Goal: Task Accomplishment & Management: Manage account settings

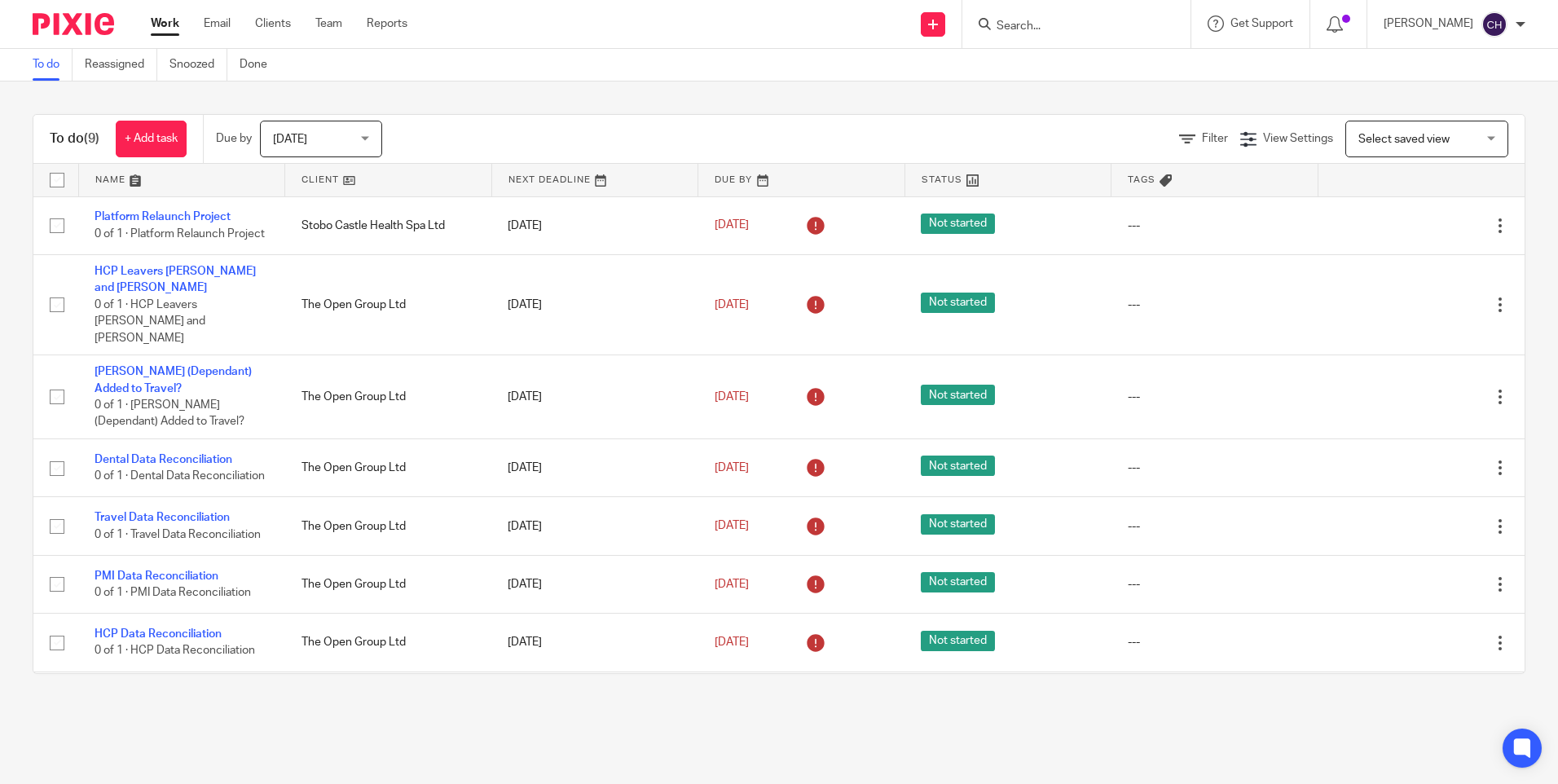
click at [331, 131] on span "Today" at bounding box center [316, 138] width 87 height 34
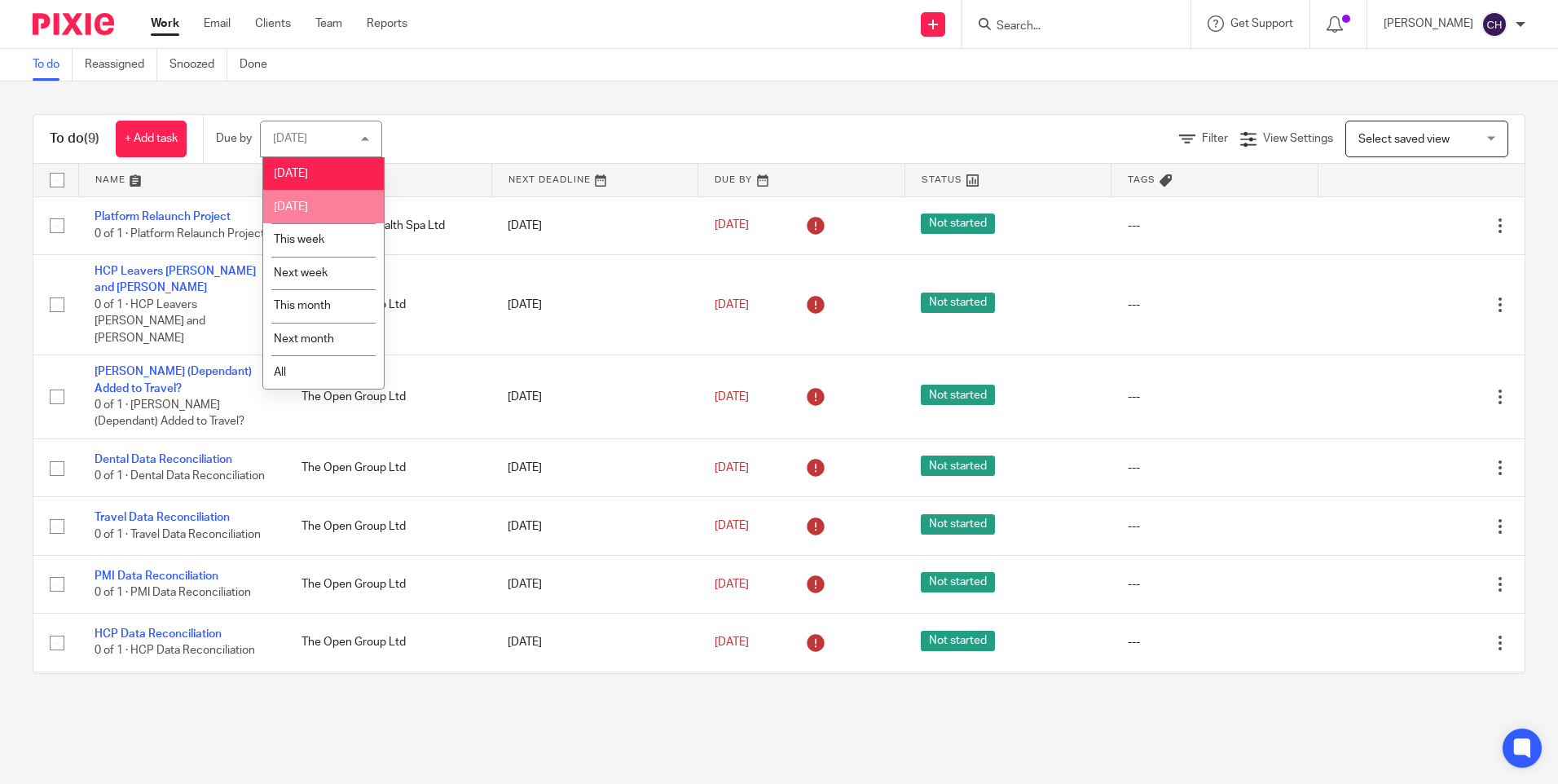
click at [295, 206] on span "Tomorrow" at bounding box center [290, 207] width 34 height 12
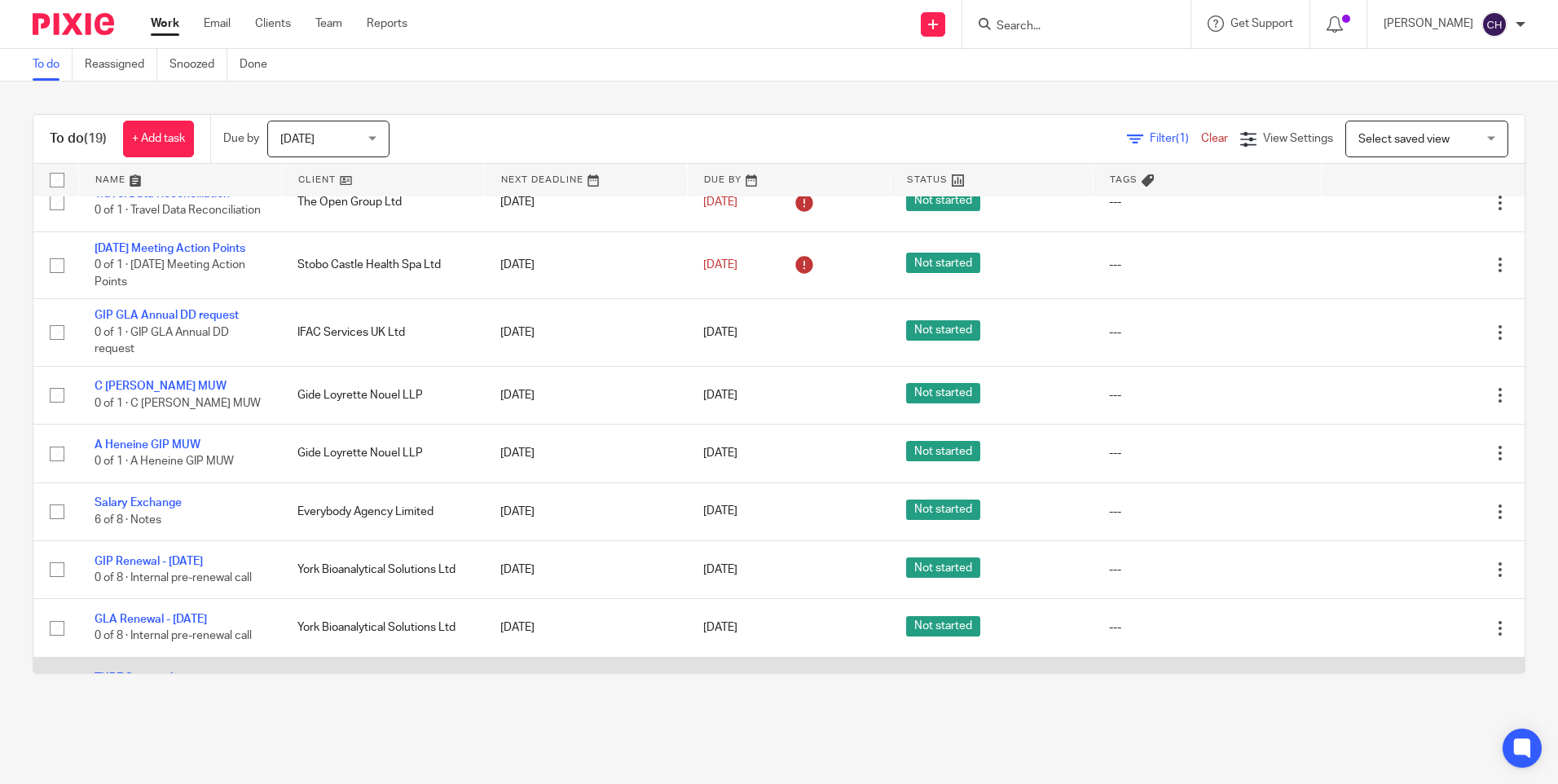
scroll to position [403, 0]
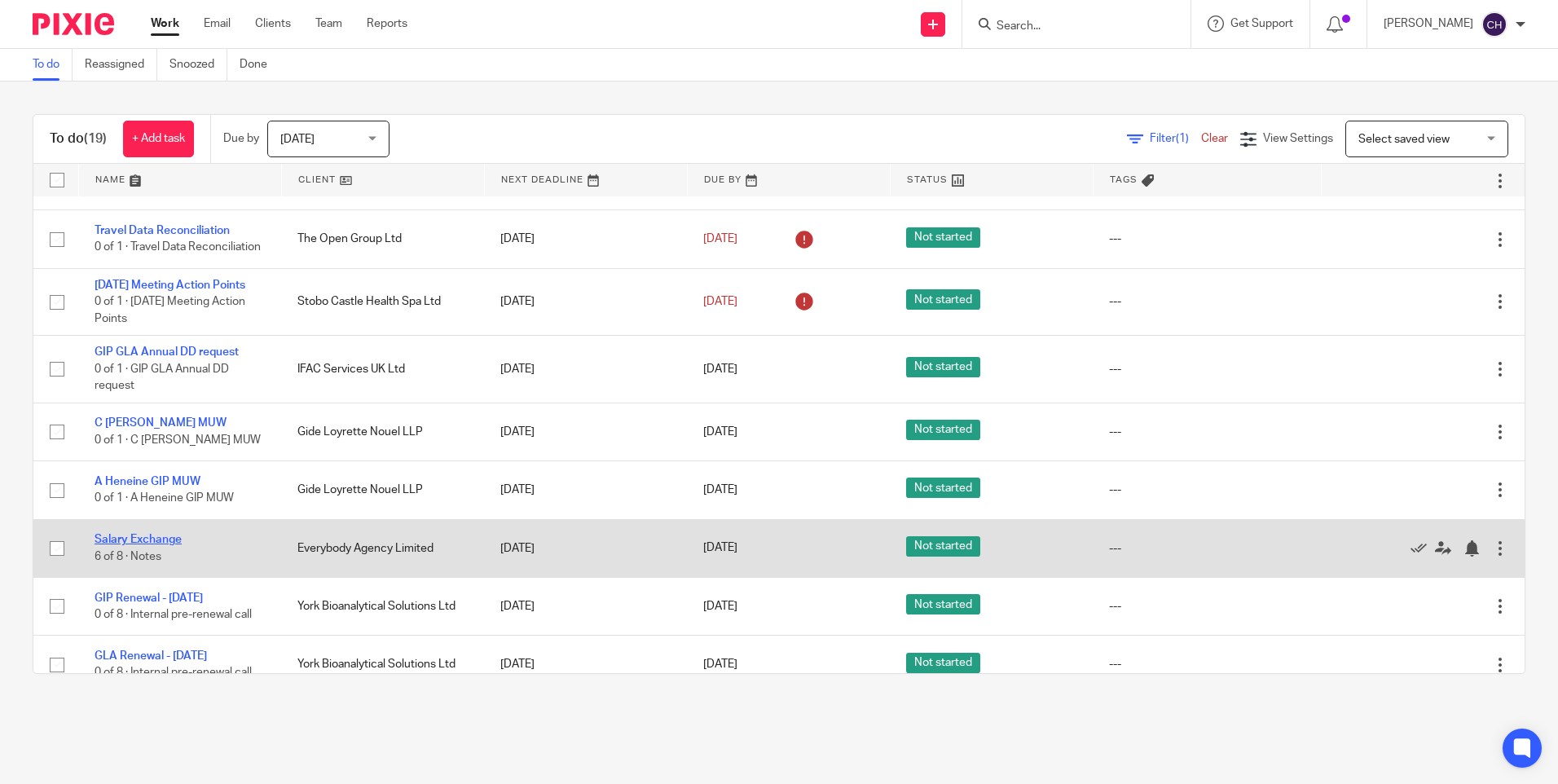
click at [107, 545] on link "Salary Exchange" at bounding box center [137, 540] width 87 height 12
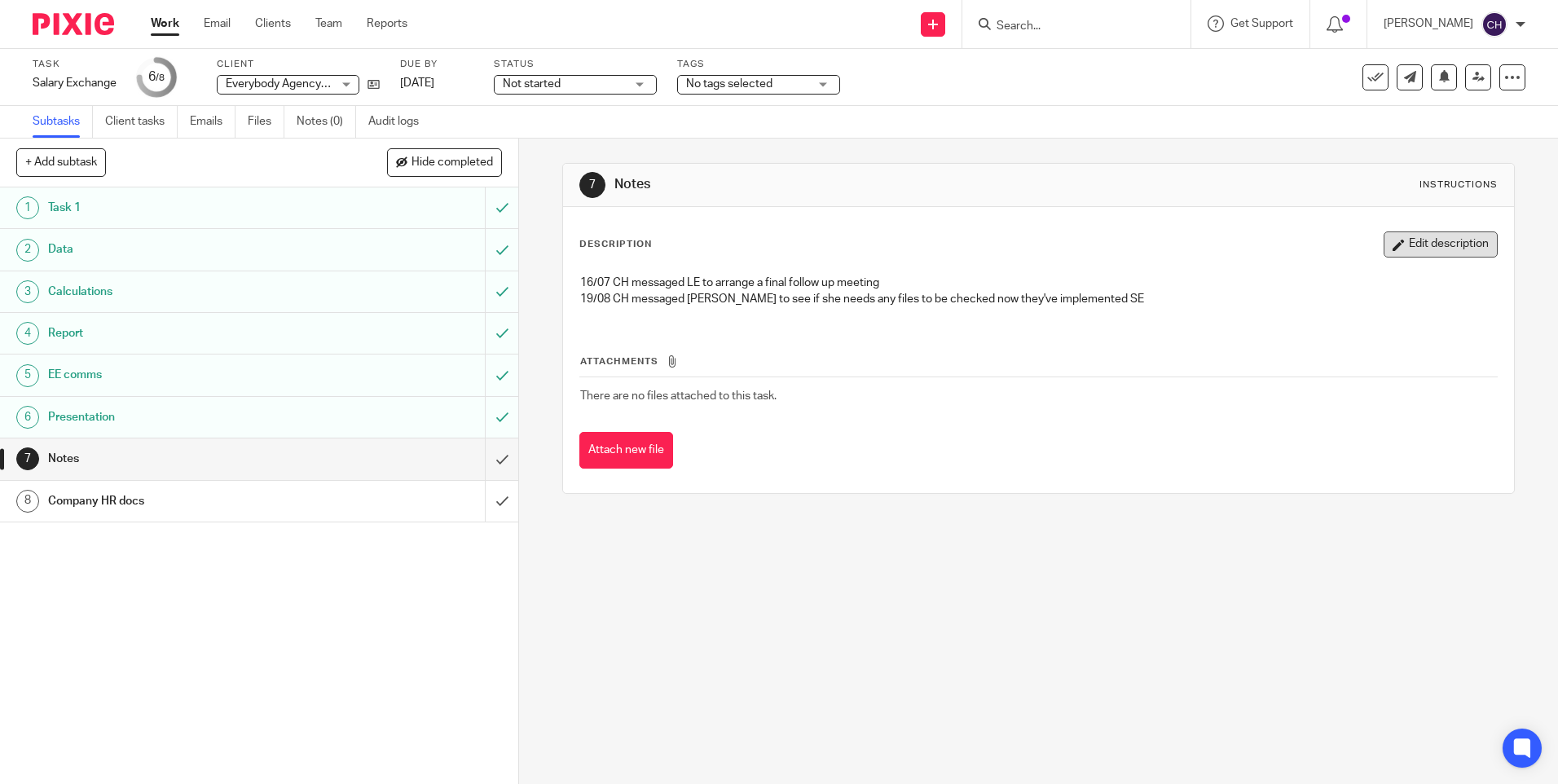
click at [1427, 251] on button "Edit description" at bounding box center [1440, 244] width 114 height 26
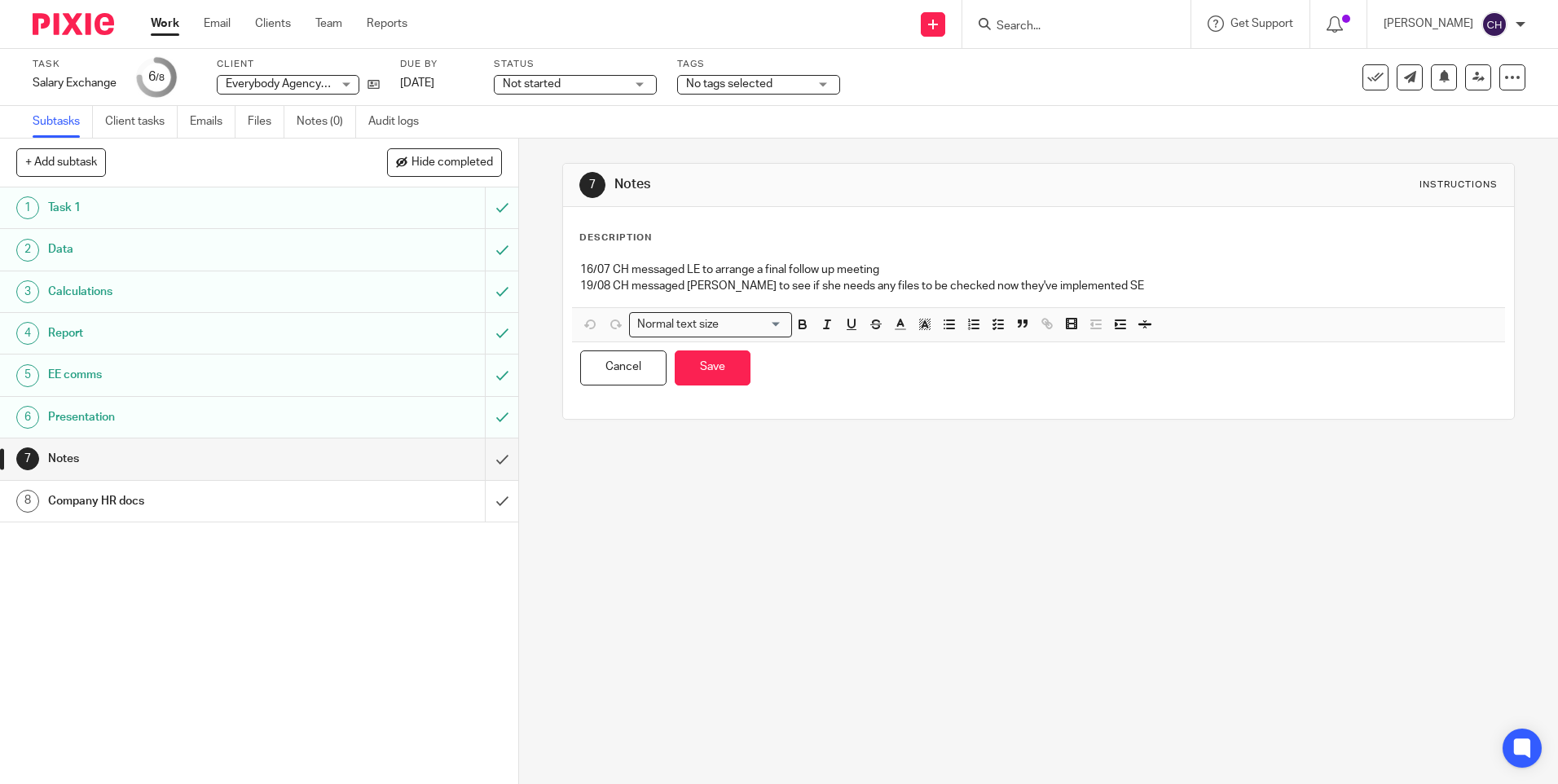
click at [1132, 291] on p "19/08 CH messaged [PERSON_NAME] to see if she needs any files to be checked now…" at bounding box center [1039, 285] width 916 height 17
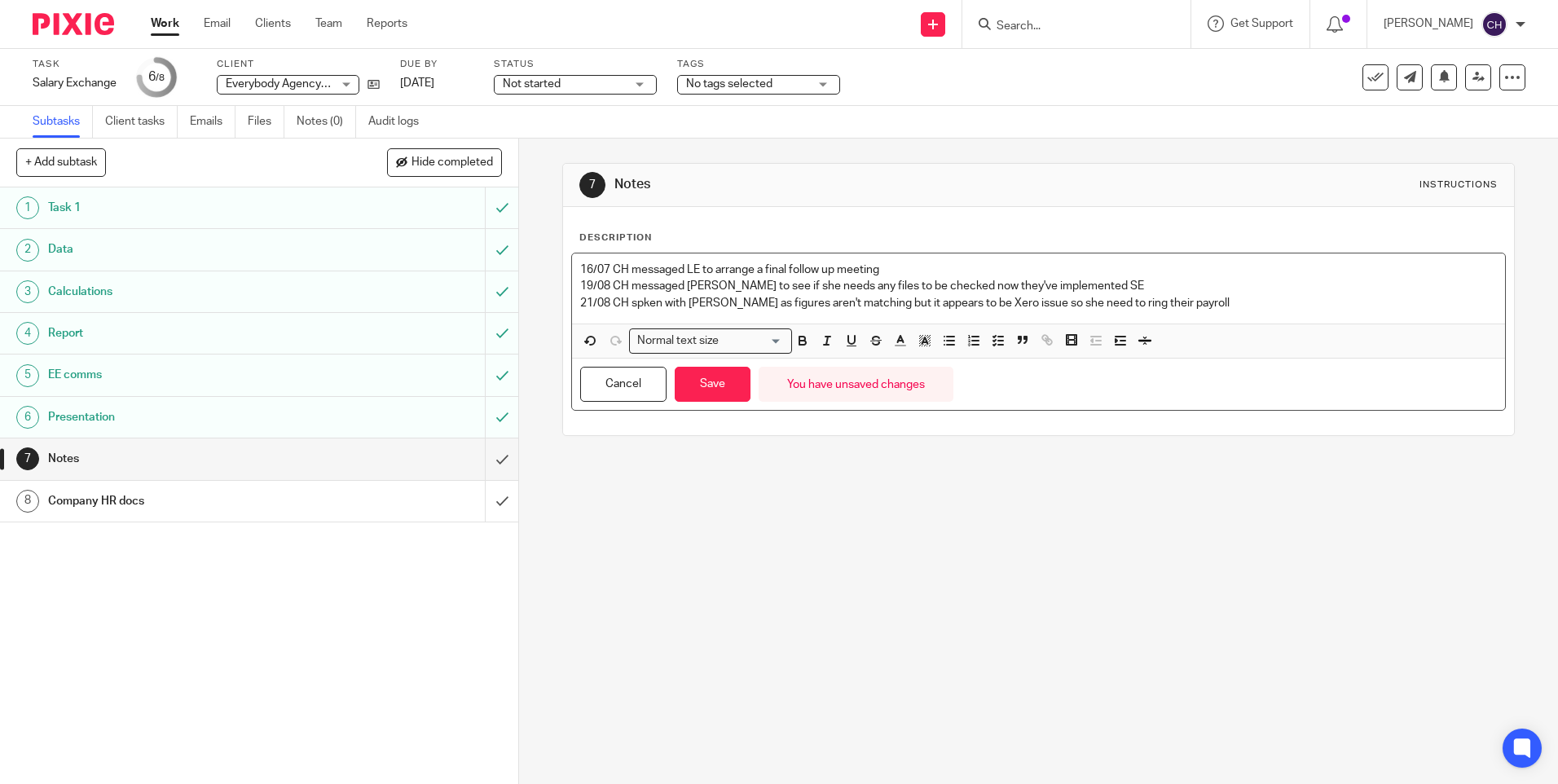
click at [643, 300] on p "21/08 CH spken with [PERSON_NAME] as figures aren't matching but it appears to …" at bounding box center [1039, 303] width 916 height 17
click at [1179, 307] on p "21/08 CH spoken with [PERSON_NAME] as figures aren't matching but it appears to…" at bounding box center [1039, 303] width 916 height 17
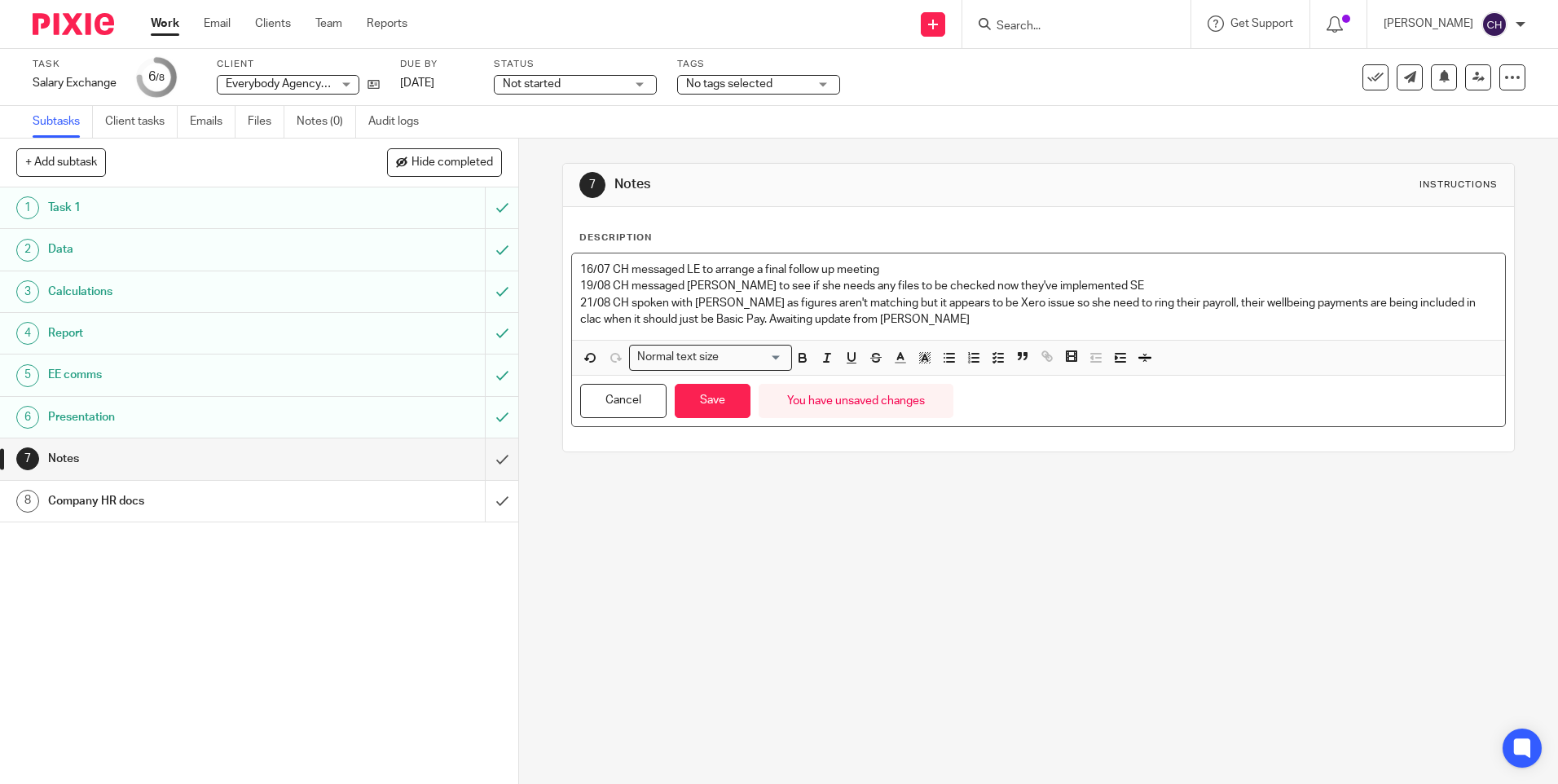
click at [854, 320] on p "21/08 CH spoken with Liz as figures aren't matching but it appears to be Xero i…" at bounding box center [1039, 312] width 916 height 33
click at [690, 391] on button "Save" at bounding box center [713, 401] width 76 height 35
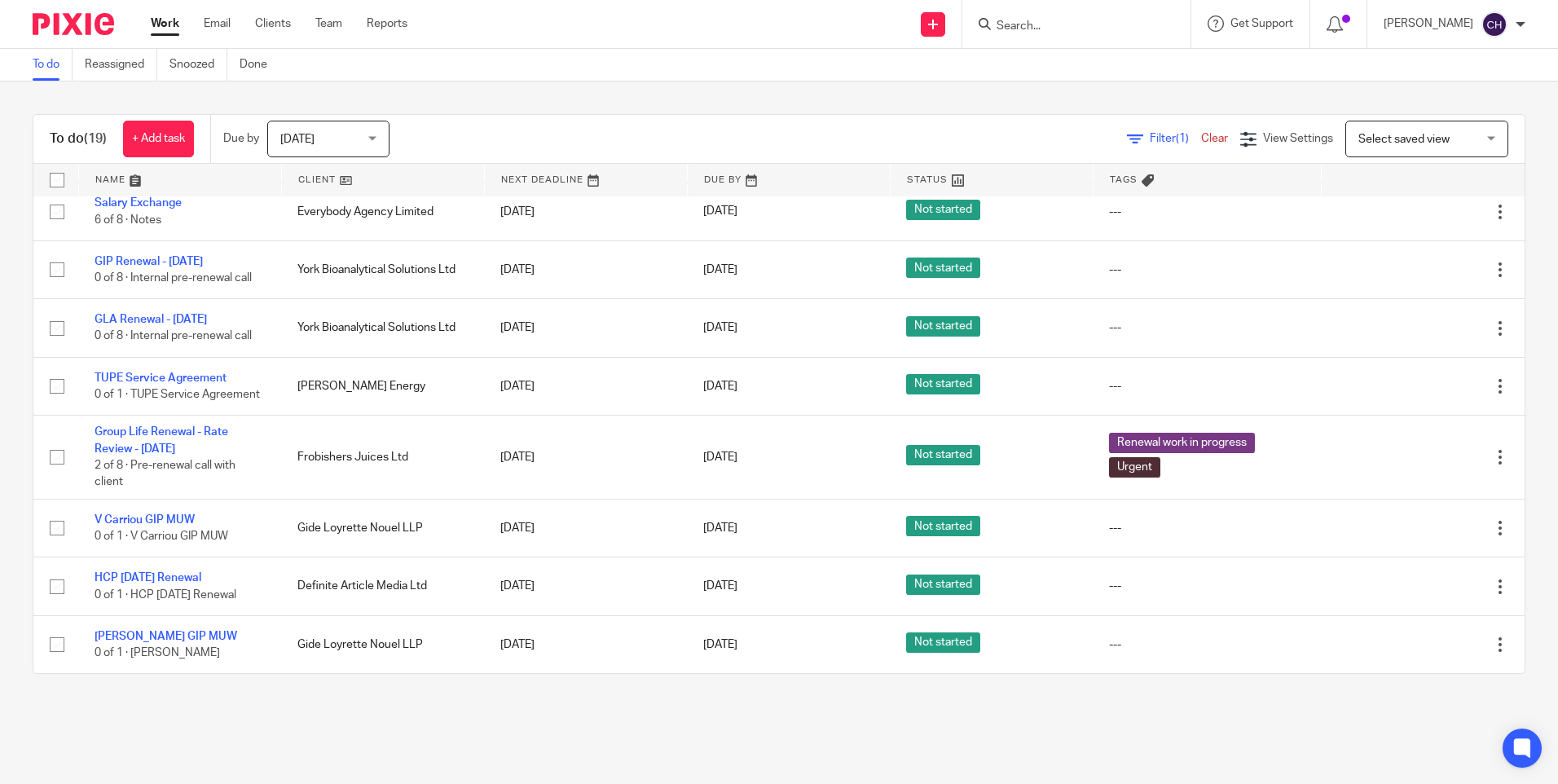
scroll to position [810, 0]
click at [1068, 27] on input "Search" at bounding box center [1068, 26] width 147 height 15
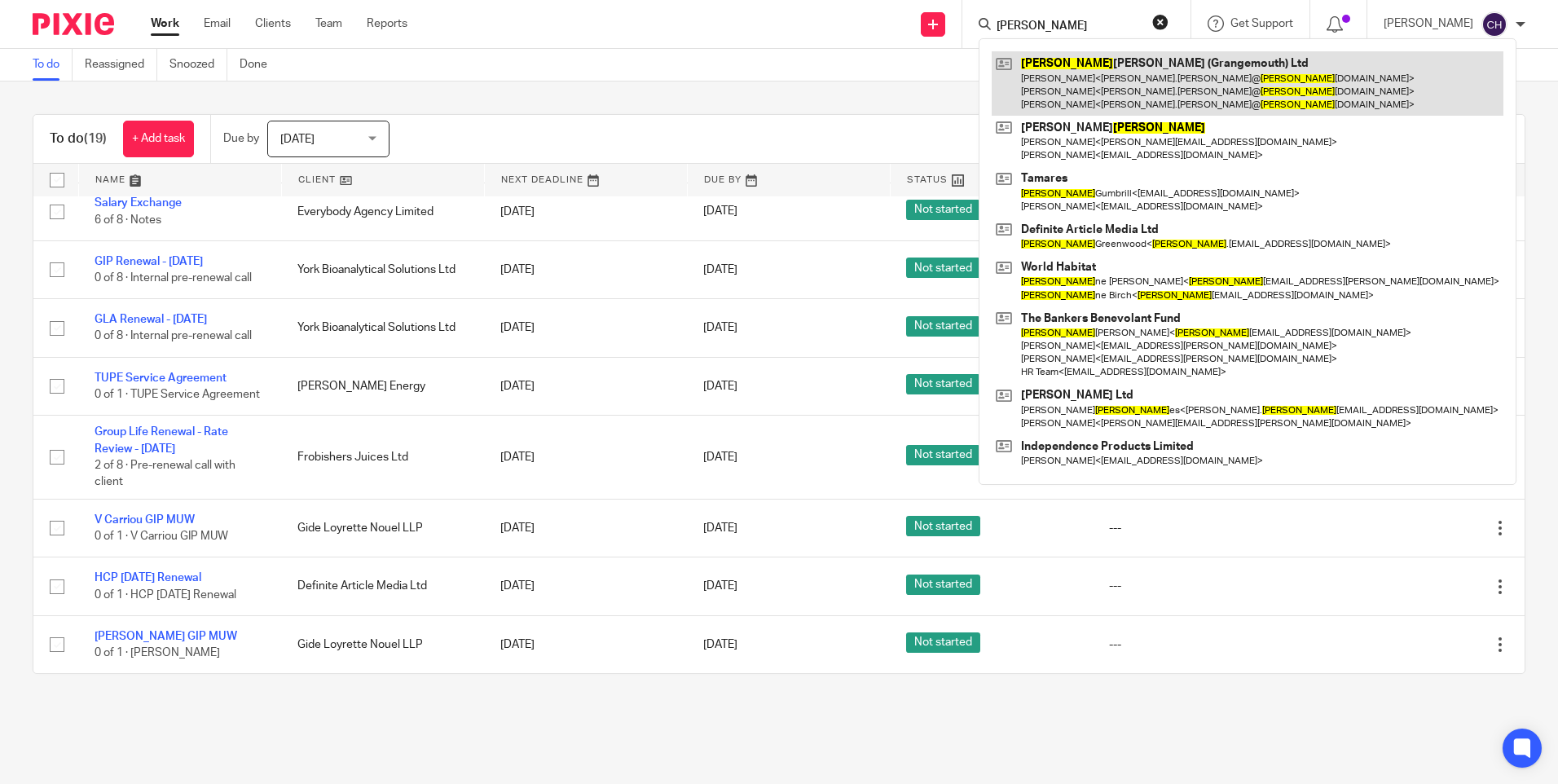
type input "john"
click at [1067, 107] on link at bounding box center [1247, 84] width 512 height 64
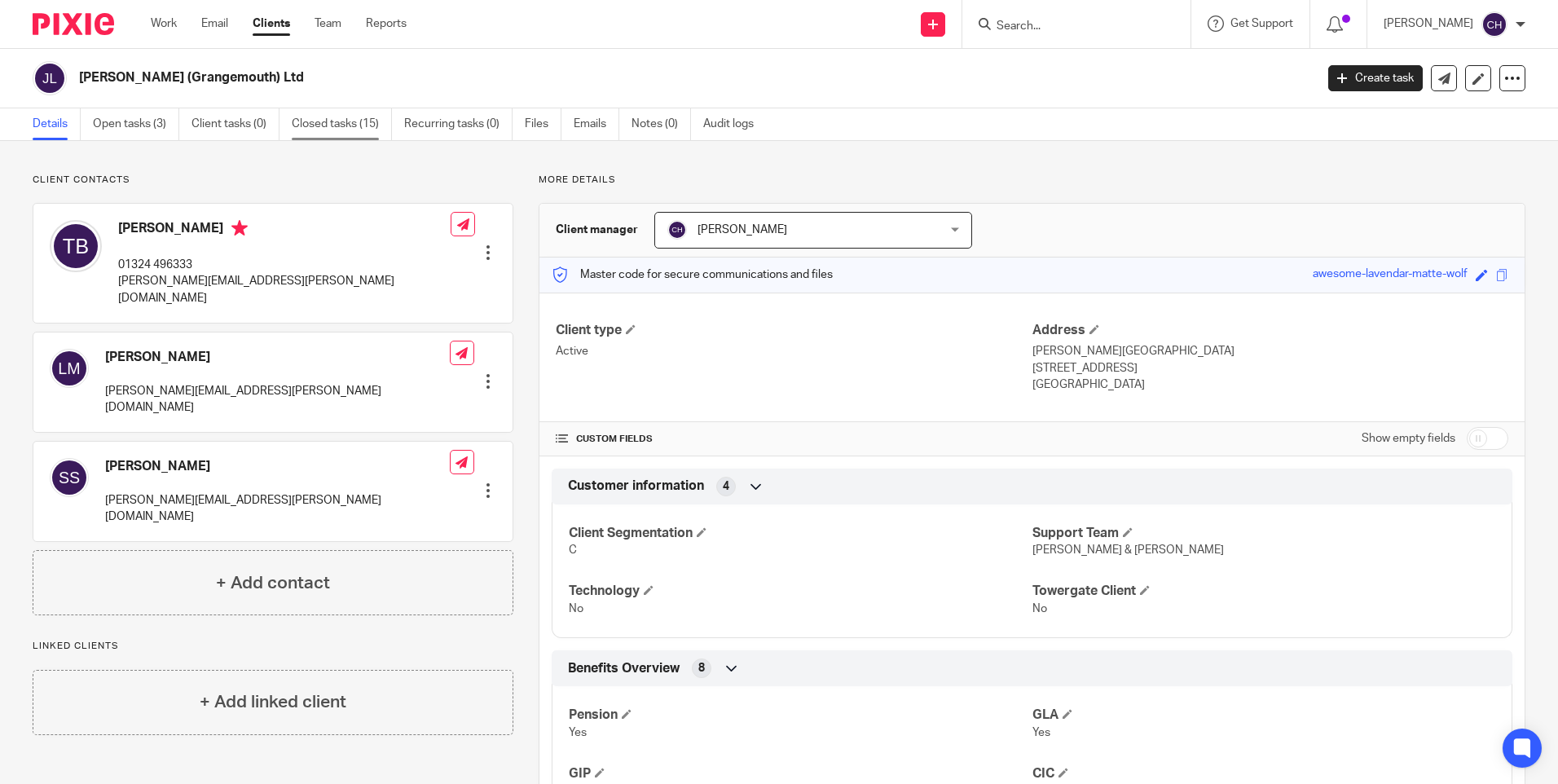
click at [324, 118] on link "Closed tasks (15)" at bounding box center [341, 124] width 100 height 32
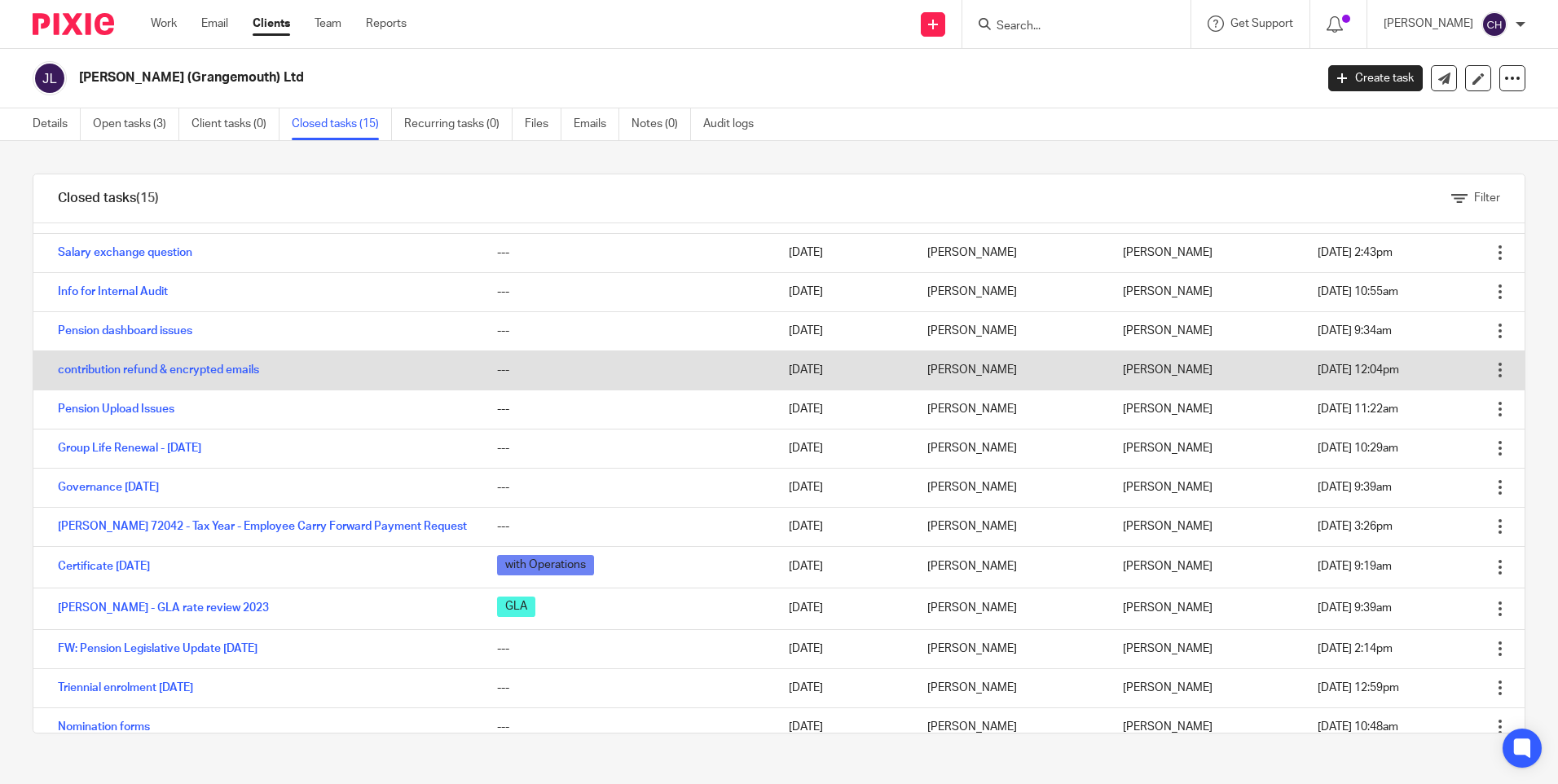
scroll to position [117, 0]
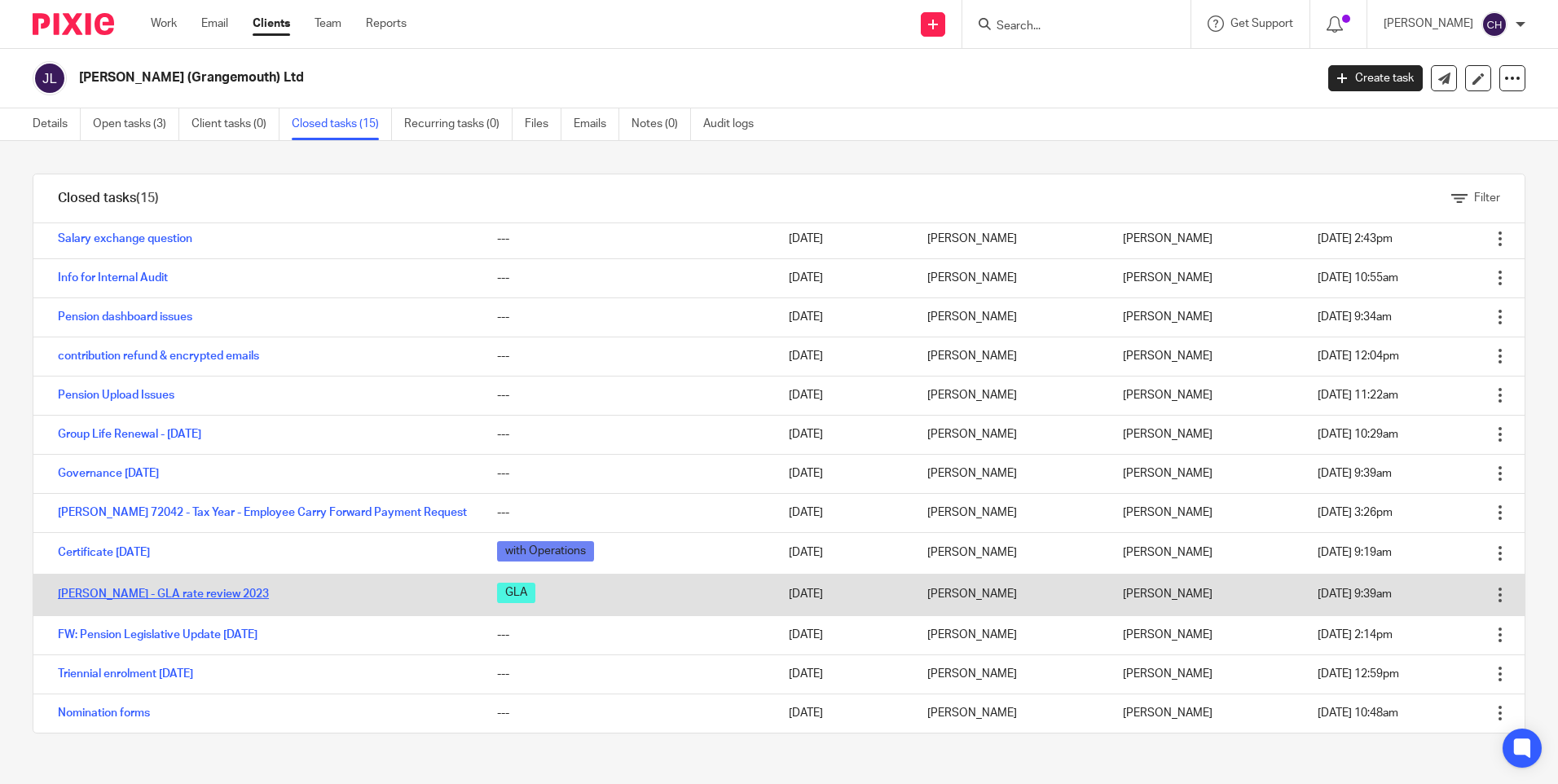
click at [198, 597] on link "John Mitchell - GLA rate review 2023" at bounding box center [163, 594] width 211 height 12
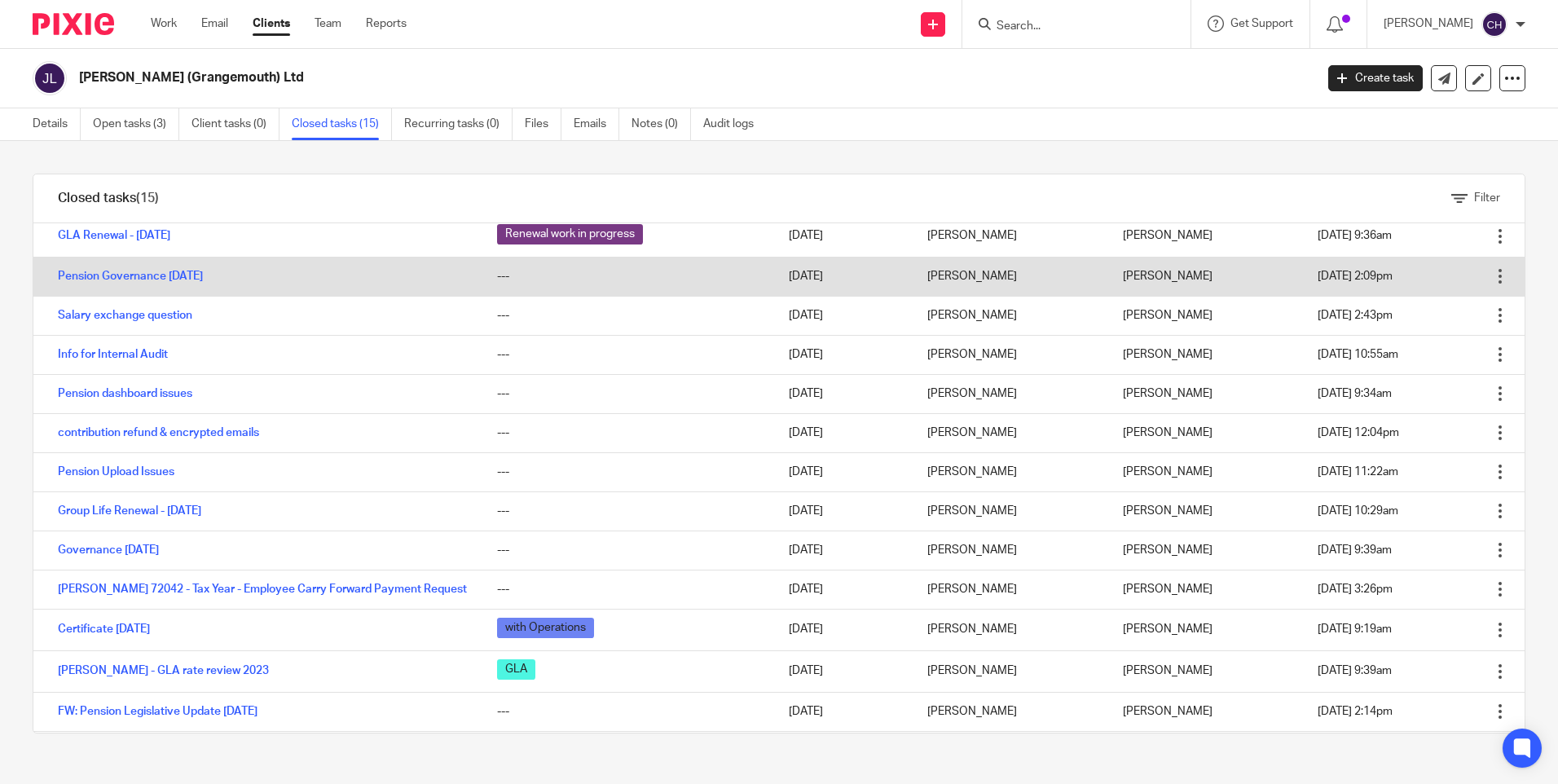
scroll to position [117, 0]
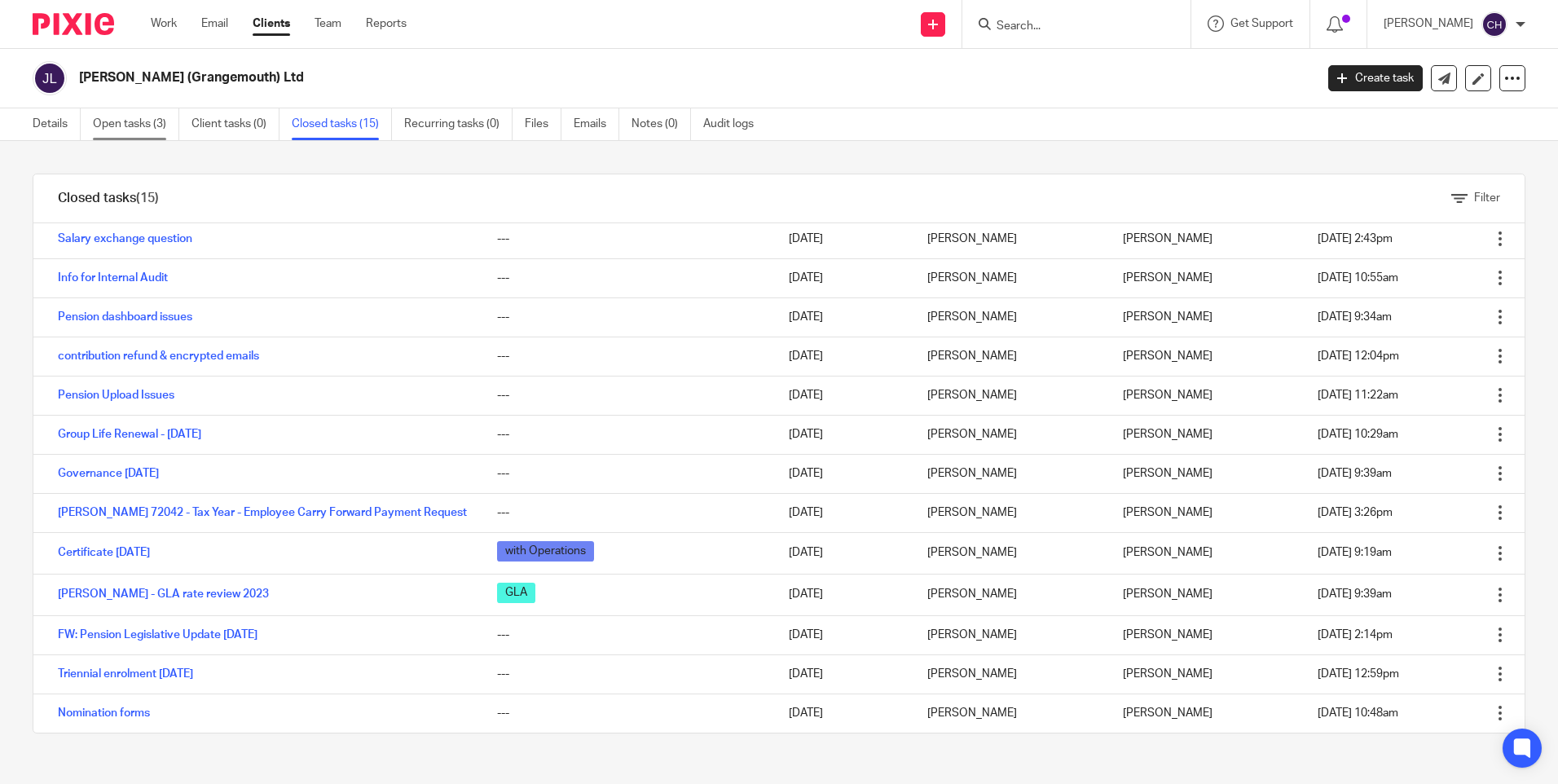
click at [129, 120] on link "Open tasks (3)" at bounding box center [135, 124] width 87 height 32
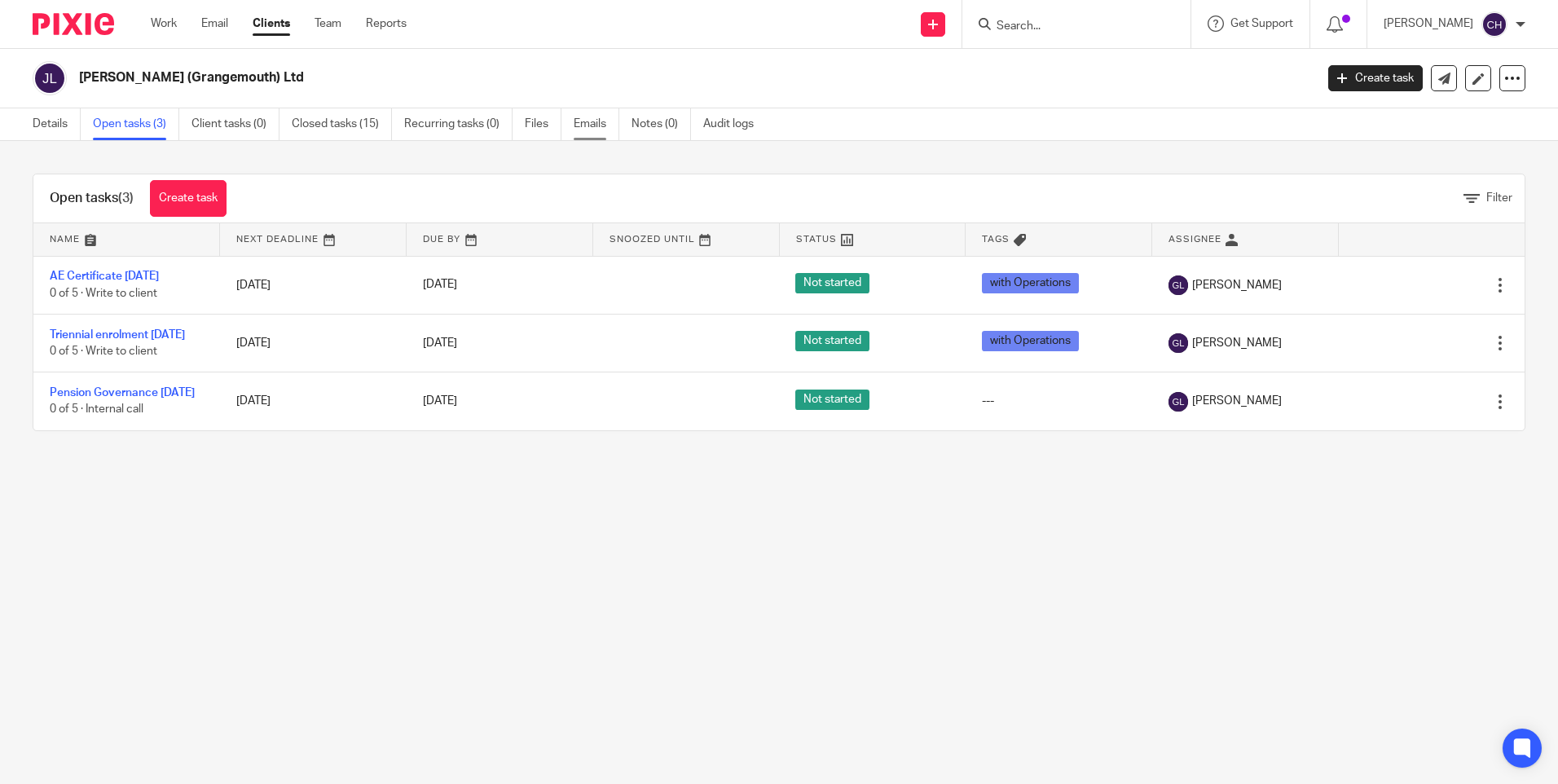
click at [611, 130] on link "Emails" at bounding box center [596, 124] width 46 height 32
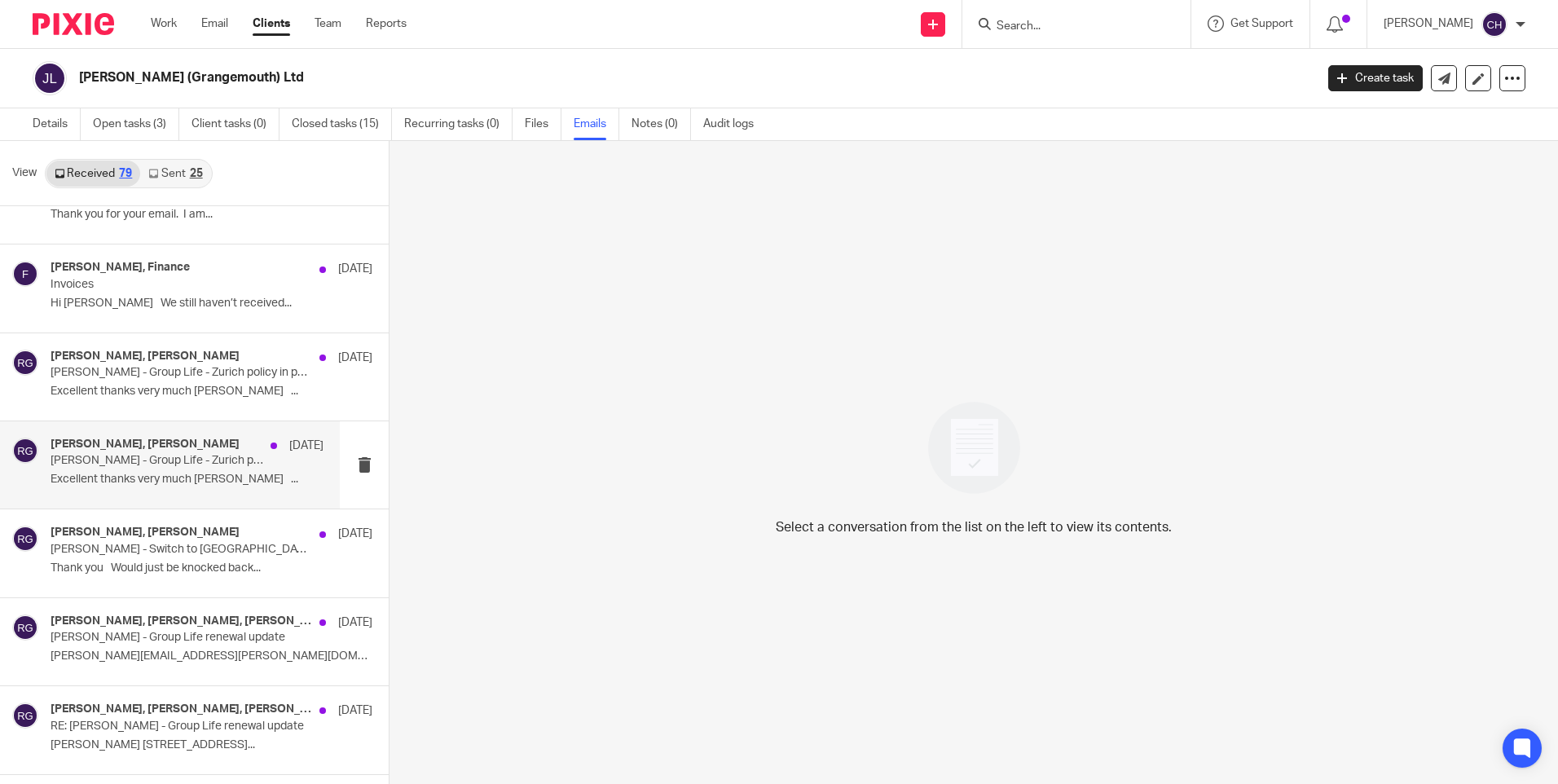
scroll to position [5674, 0]
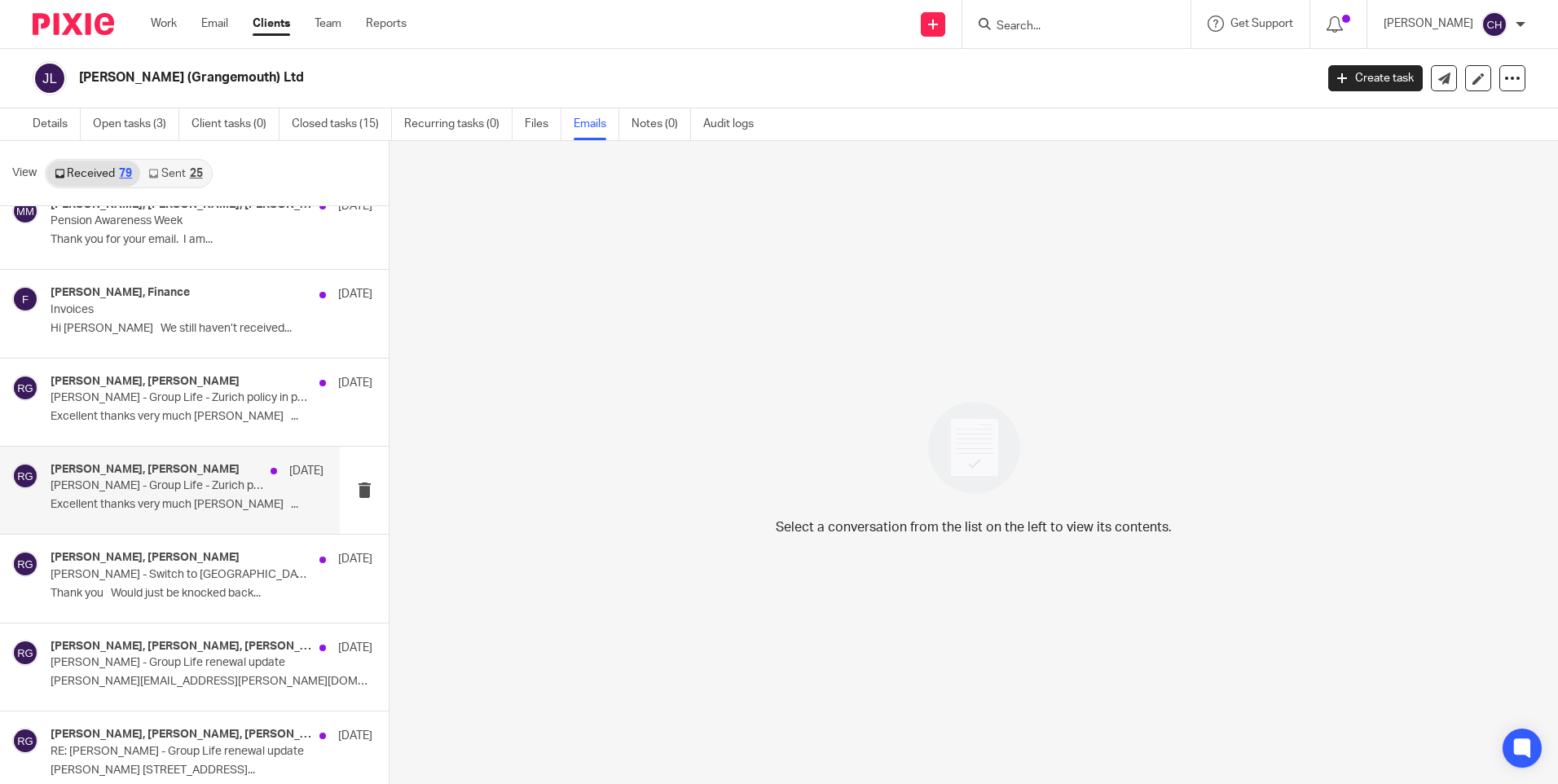
click at [144, 484] on p "John Mitchell - Group Life - Zurich policy in place" at bounding box center [160, 486] width 218 height 14
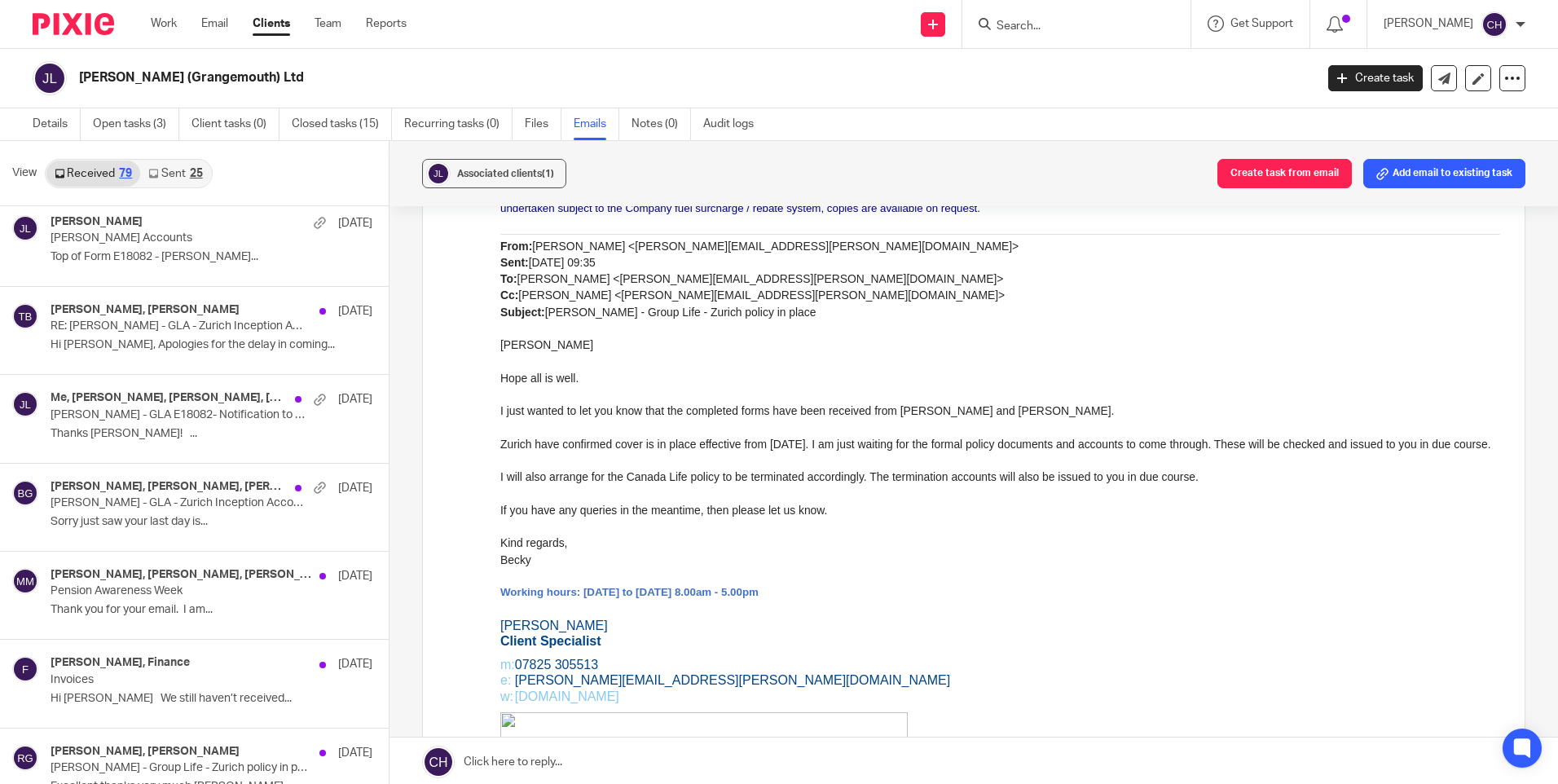
scroll to position [5267, 0]
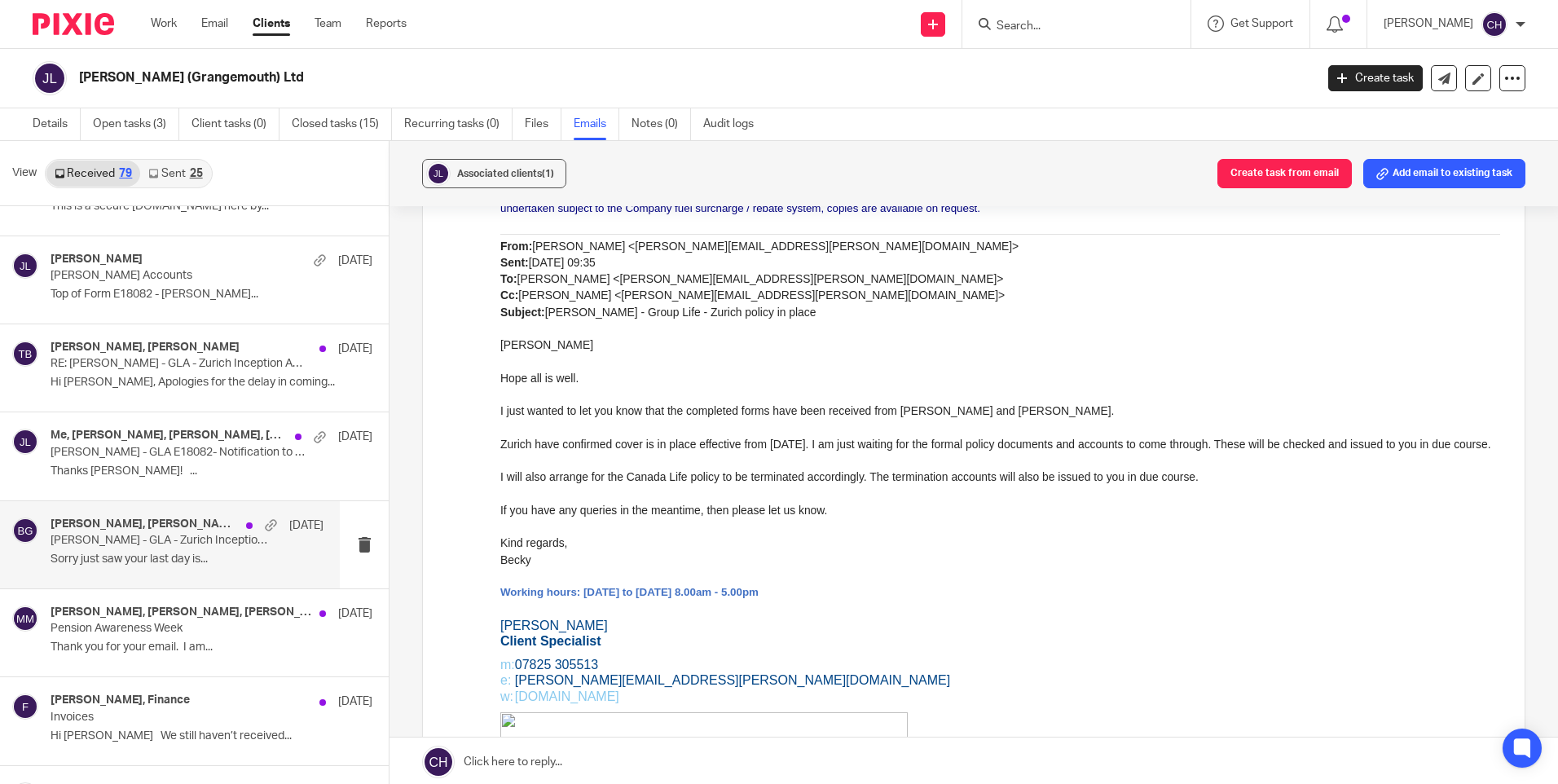
click at [150, 554] on p "Sorry just saw your last day is..." at bounding box center [187, 559] width 273 height 14
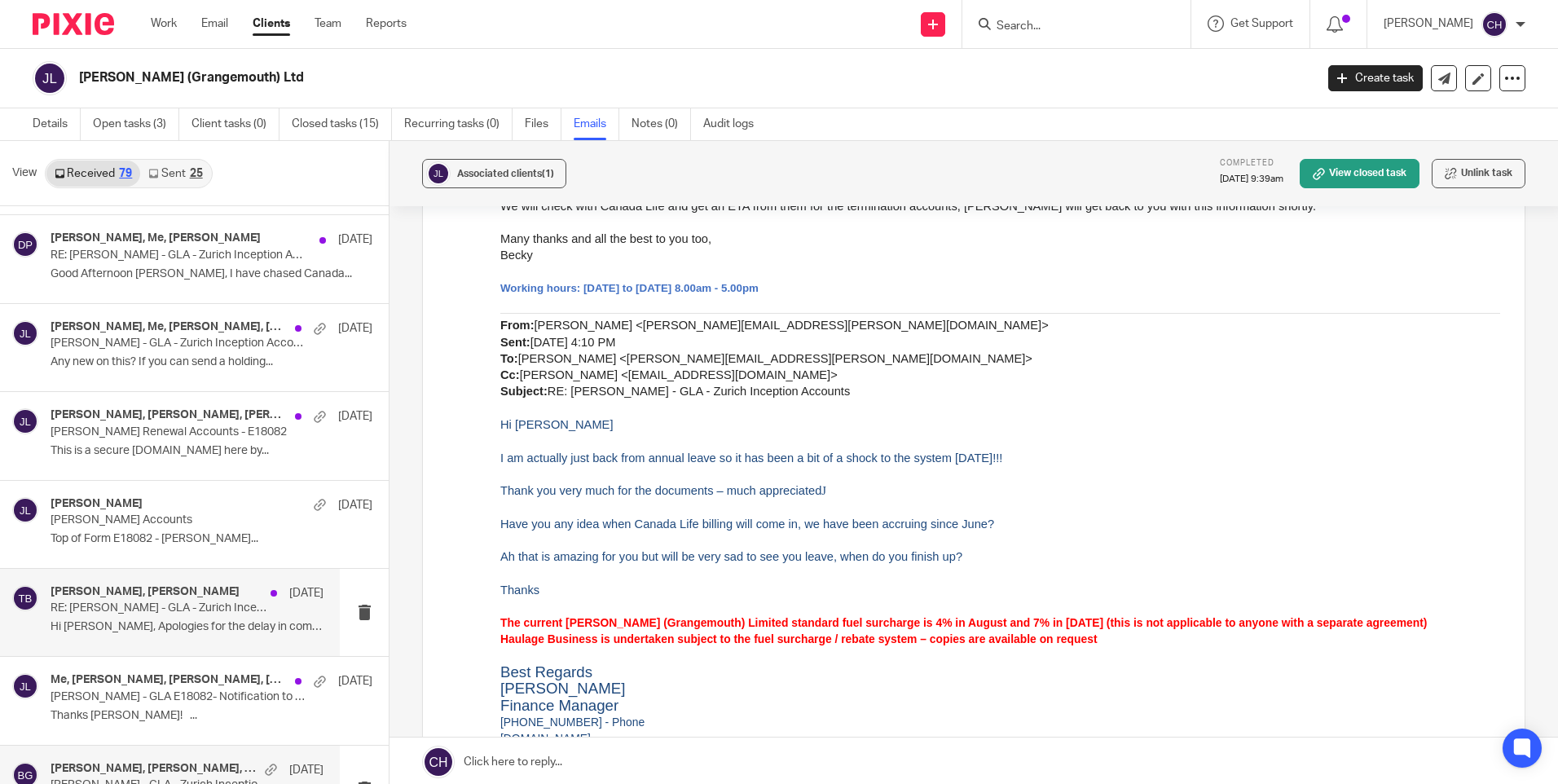
scroll to position [4941, 0]
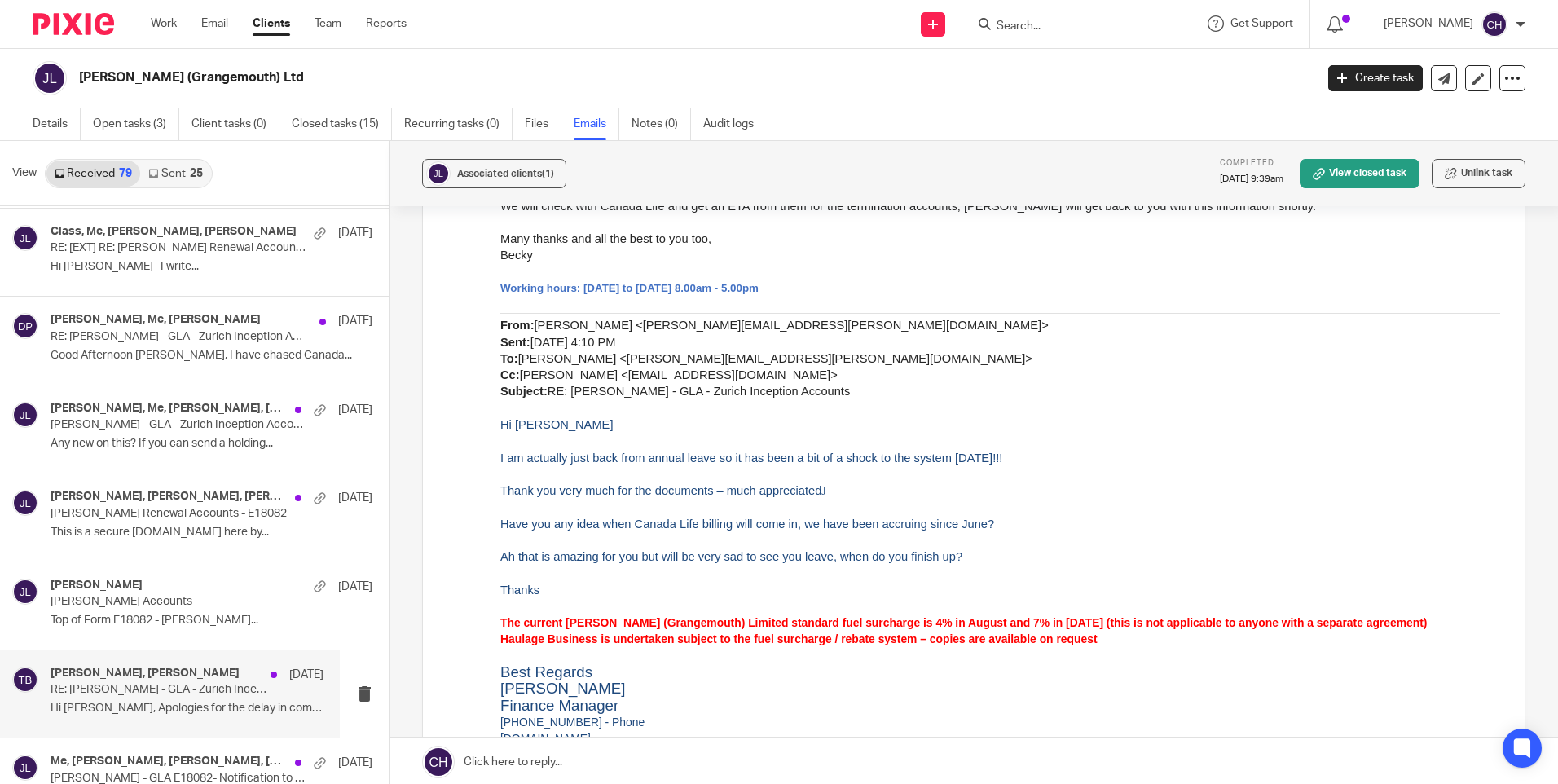
click at [137, 407] on h4 "Darrianne Pinder, Me, Tracey Birkett, Rebecca Gurr" at bounding box center [169, 408] width 237 height 14
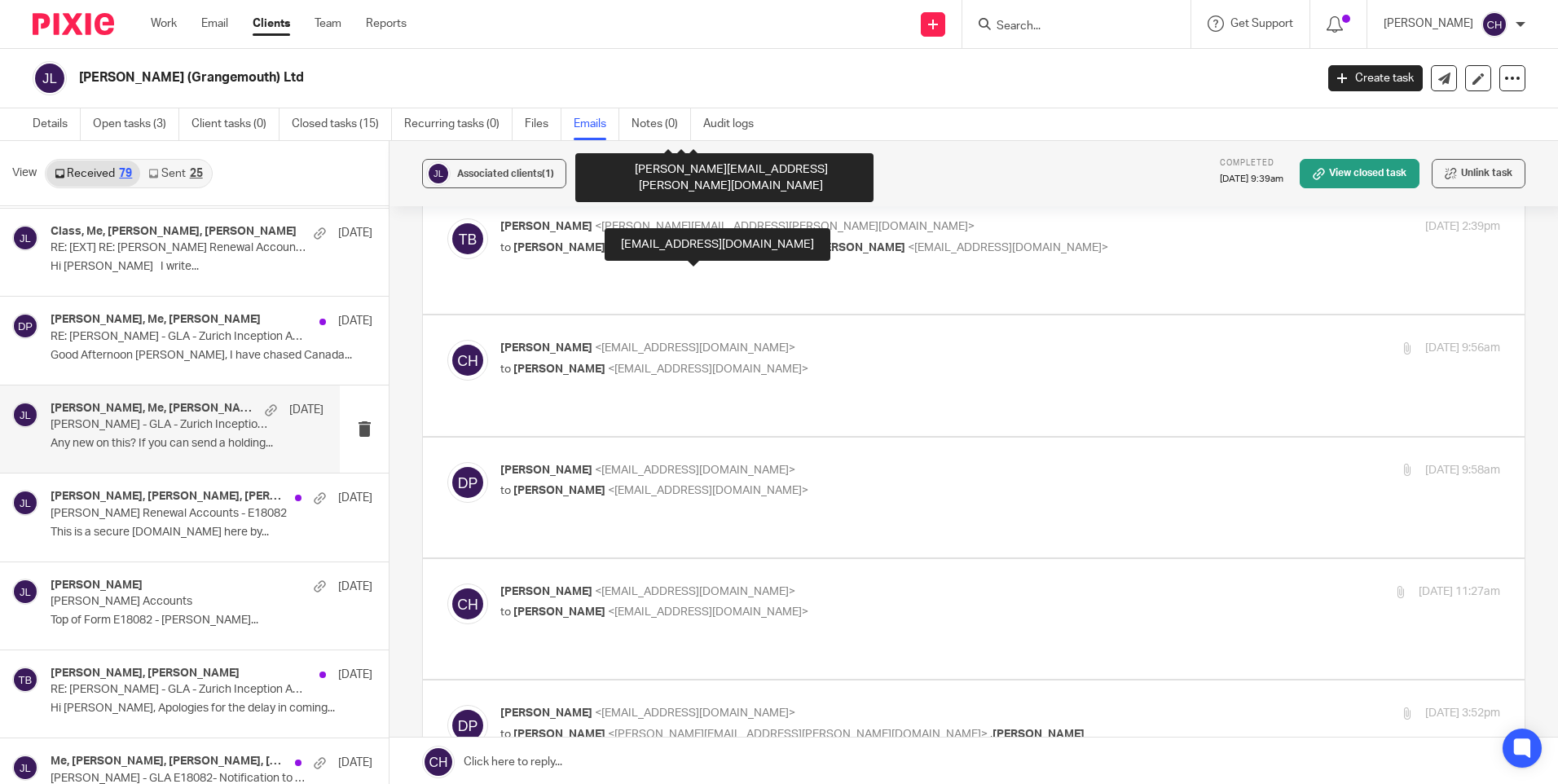
scroll to position [1385, 0]
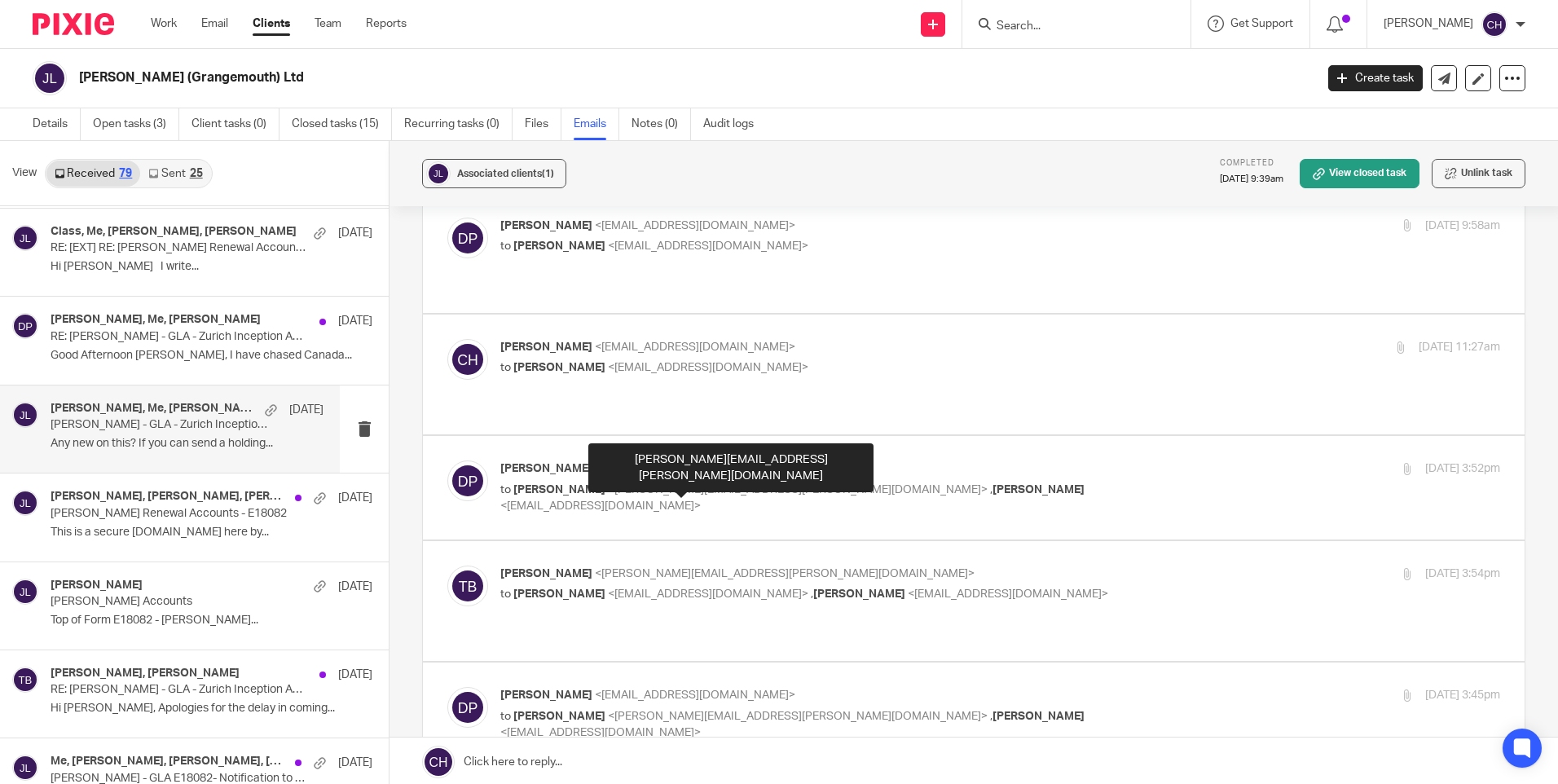
click at [641, 495] on span "<tracey.birkett@johnmitchell.co.uk>" at bounding box center [798, 490] width 380 height 12
checkbox input "true"
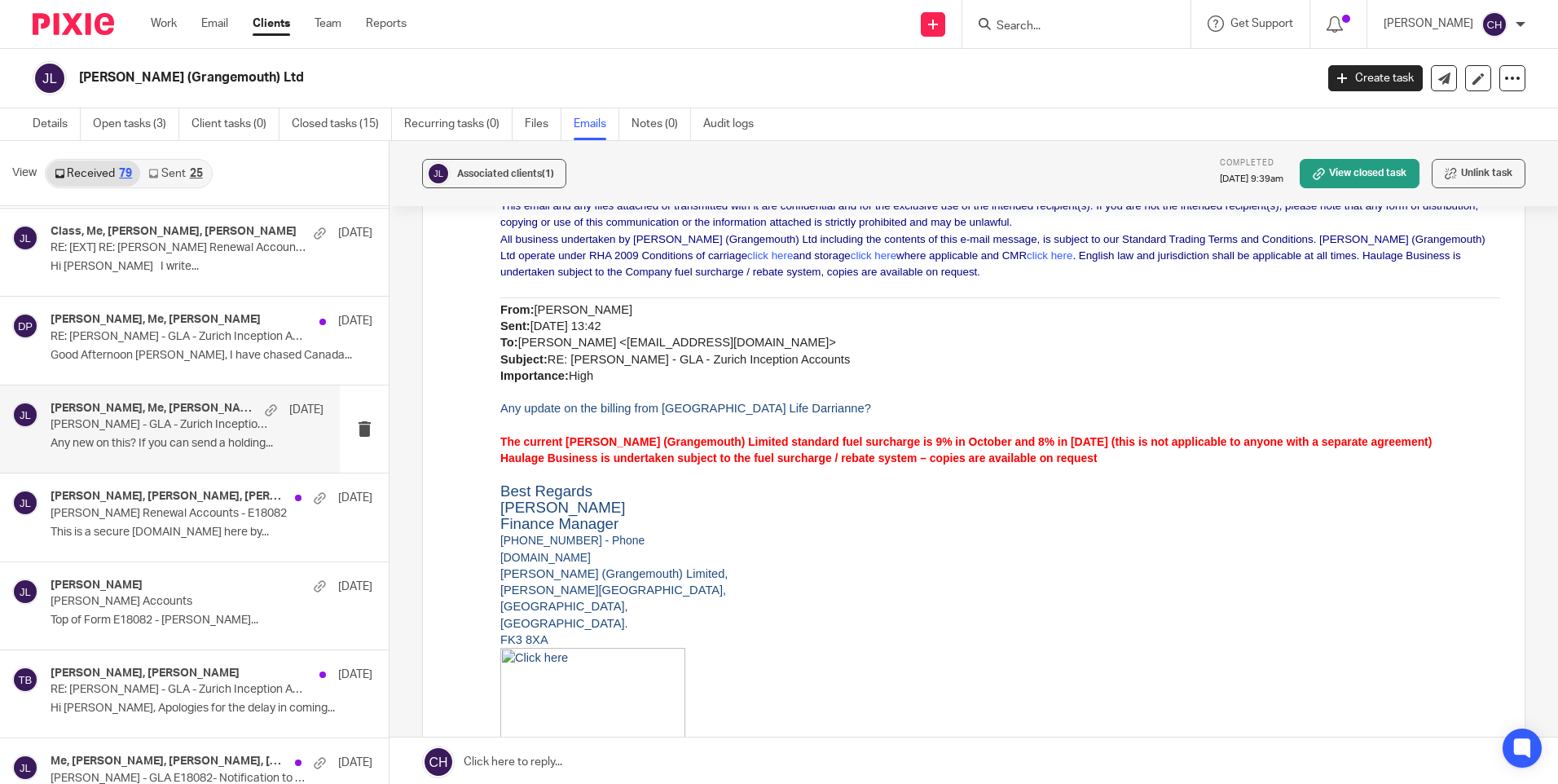
scroll to position [4073, 0]
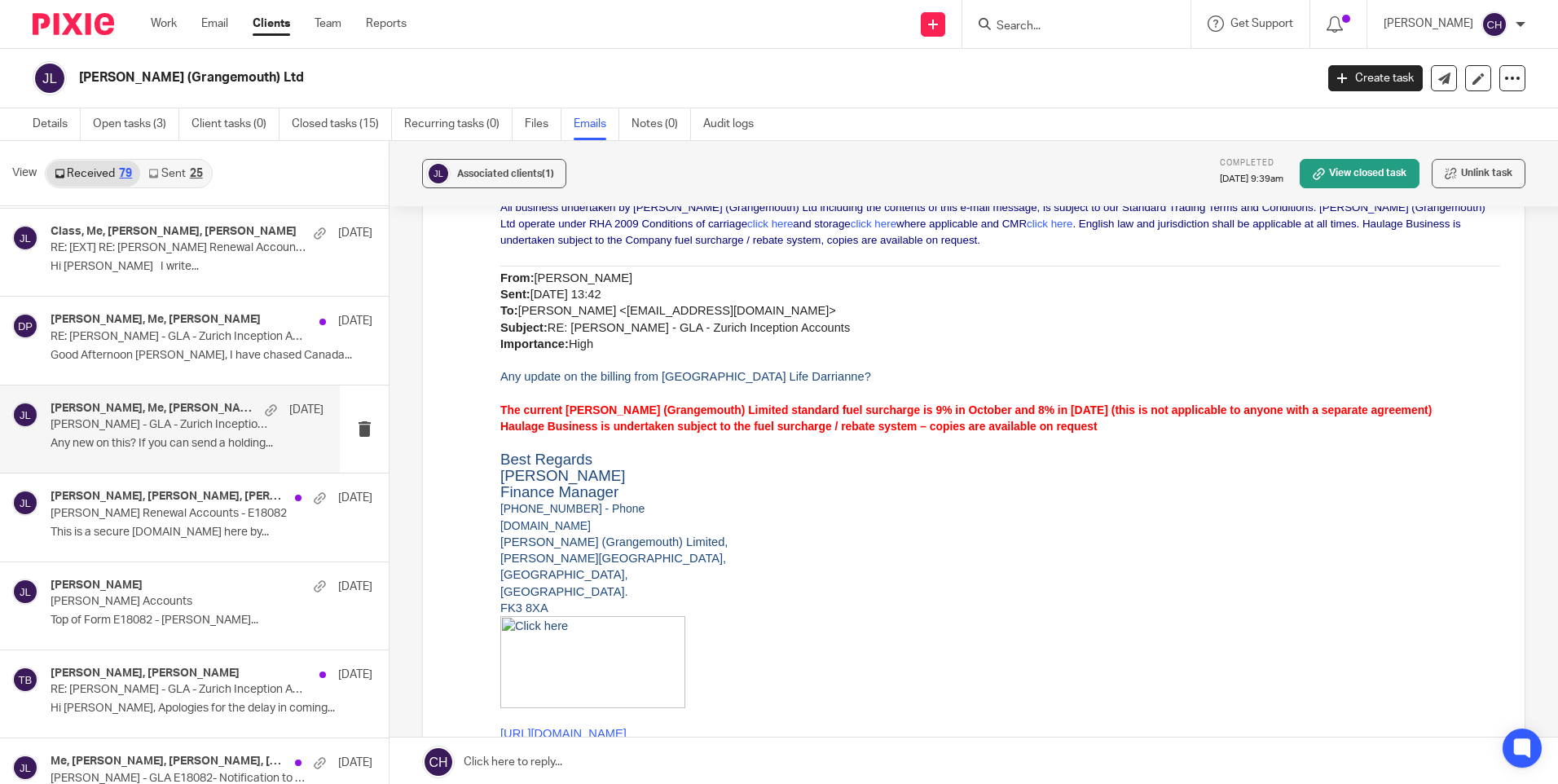
click at [144, 427] on p "John Mitchell - GLA - Zurich Inception Accounts" at bounding box center [160, 425] width 218 height 14
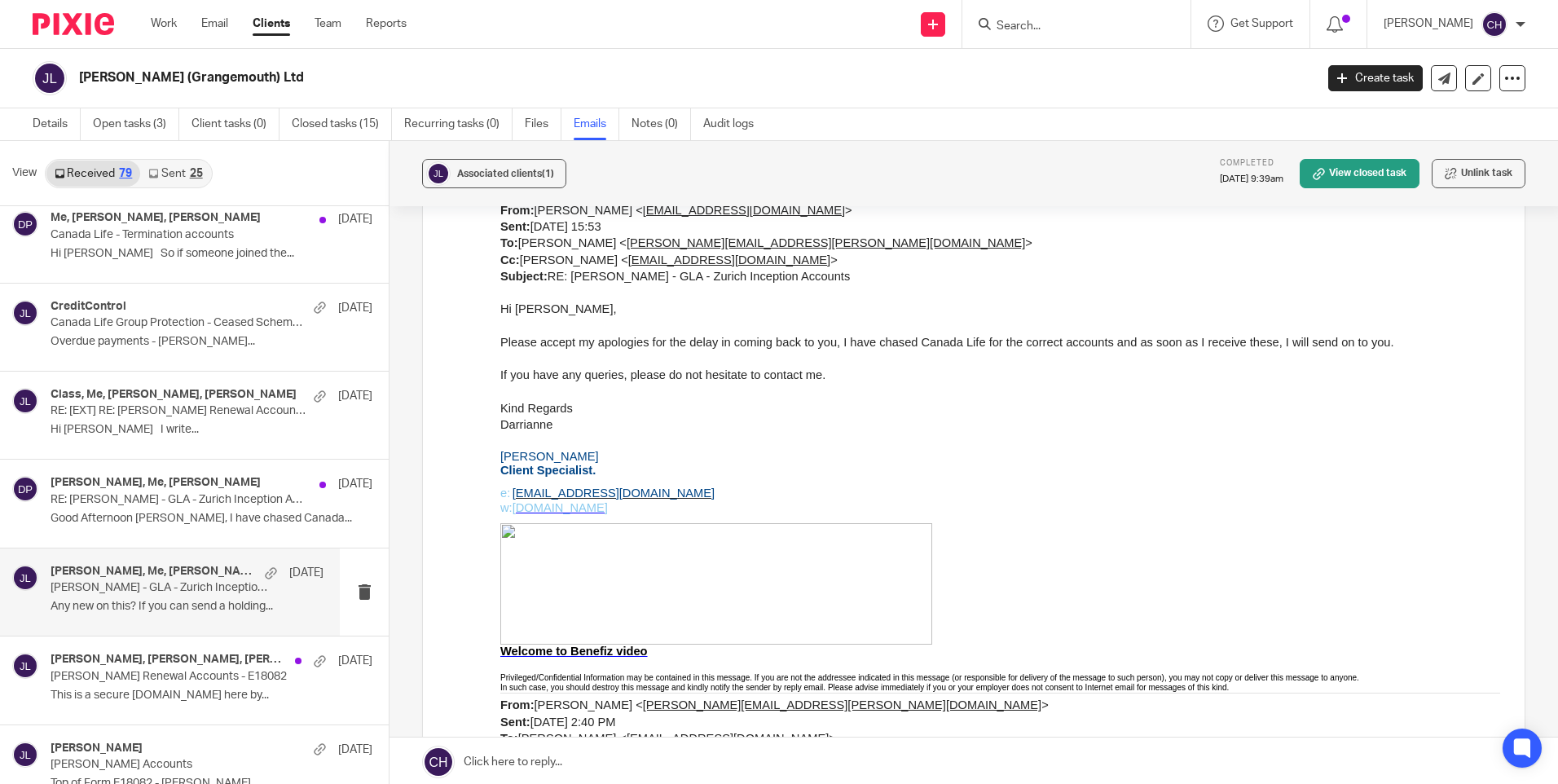
scroll to position [4696, 0]
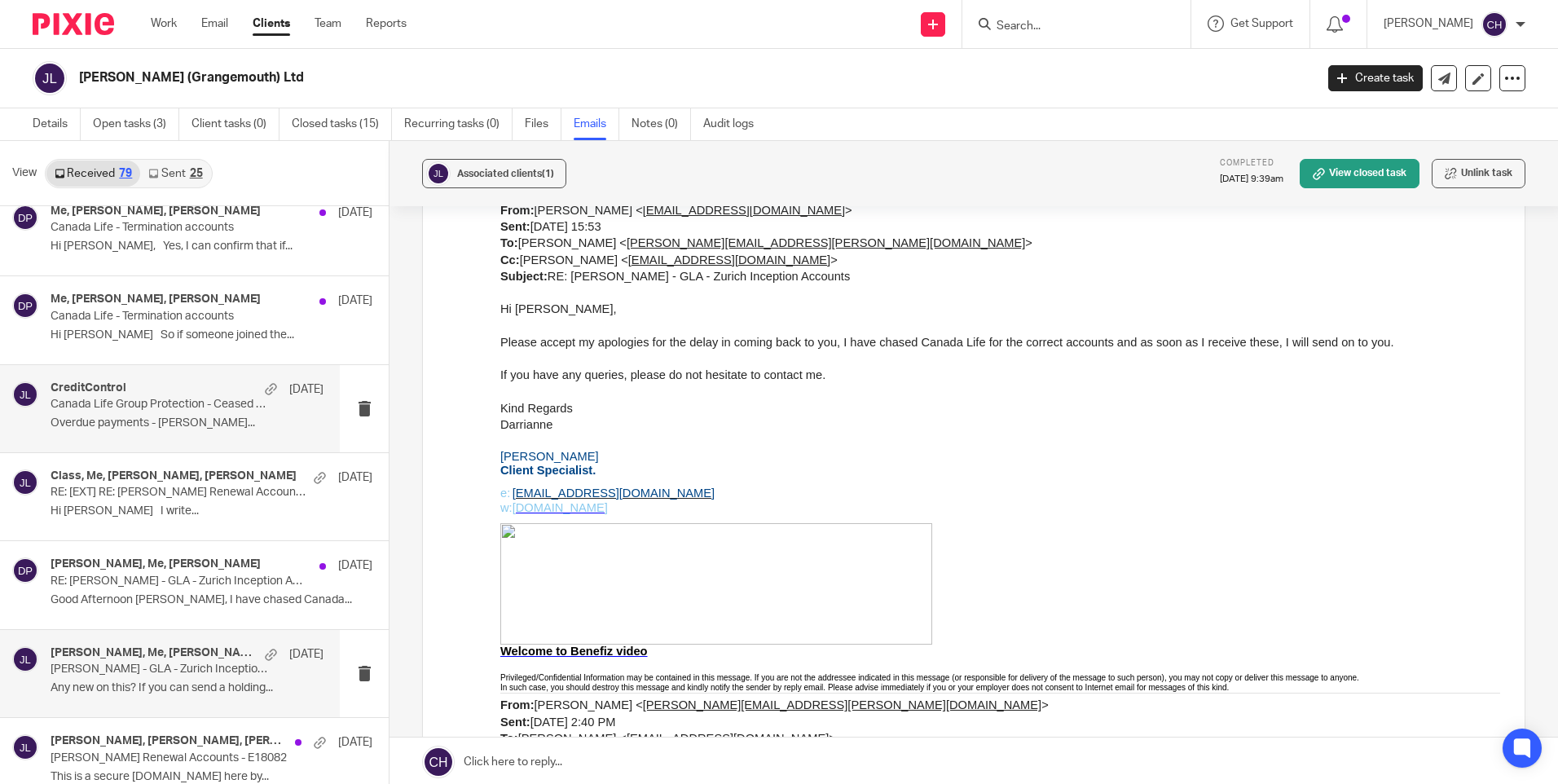
click at [167, 428] on p "Overdue payments - John Mitchells..." at bounding box center [187, 423] width 273 height 14
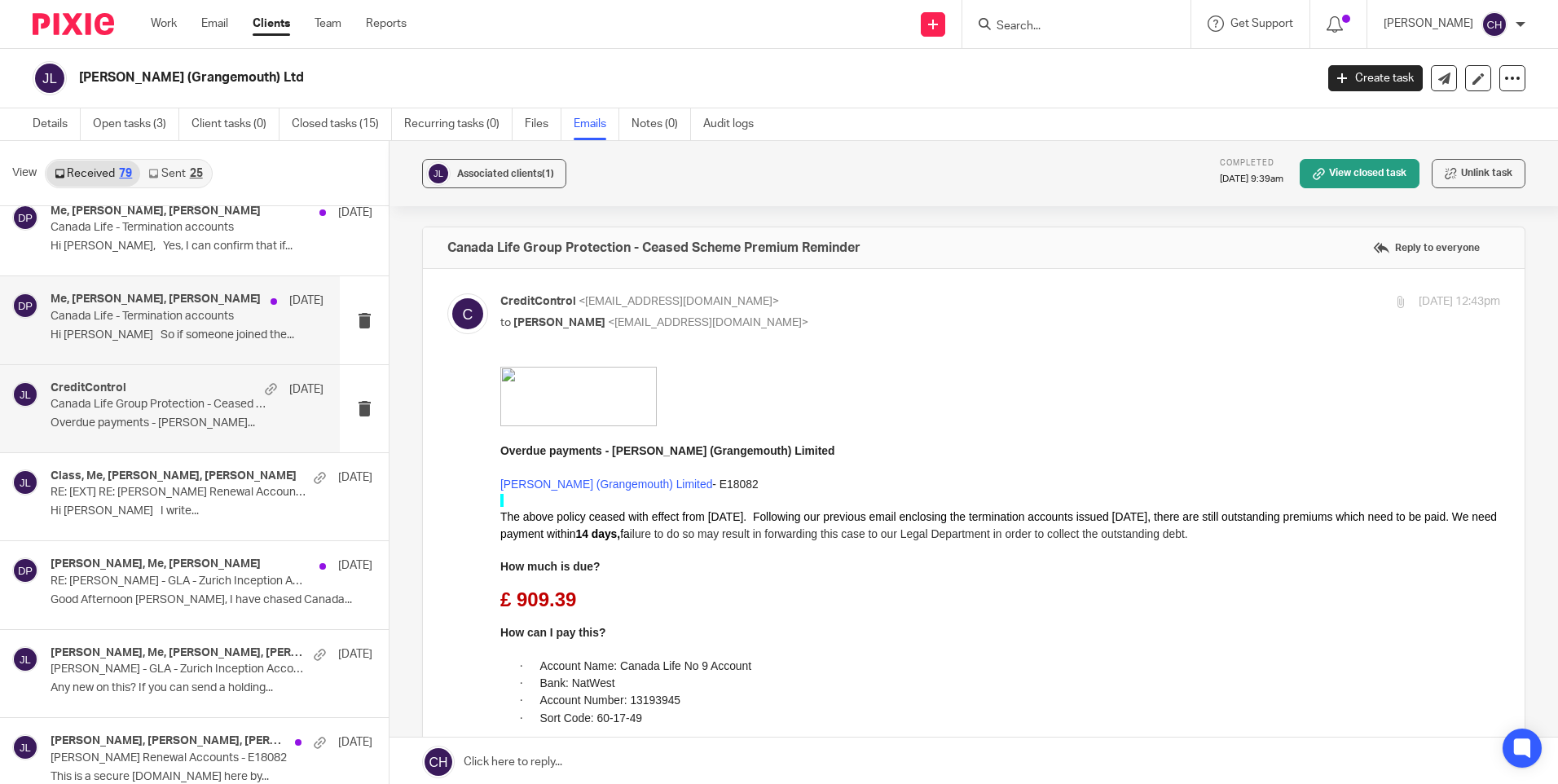
scroll to position [0, 0]
click at [180, 336] on p "Hi Chantelle So if someone joined the..." at bounding box center [187, 335] width 273 height 14
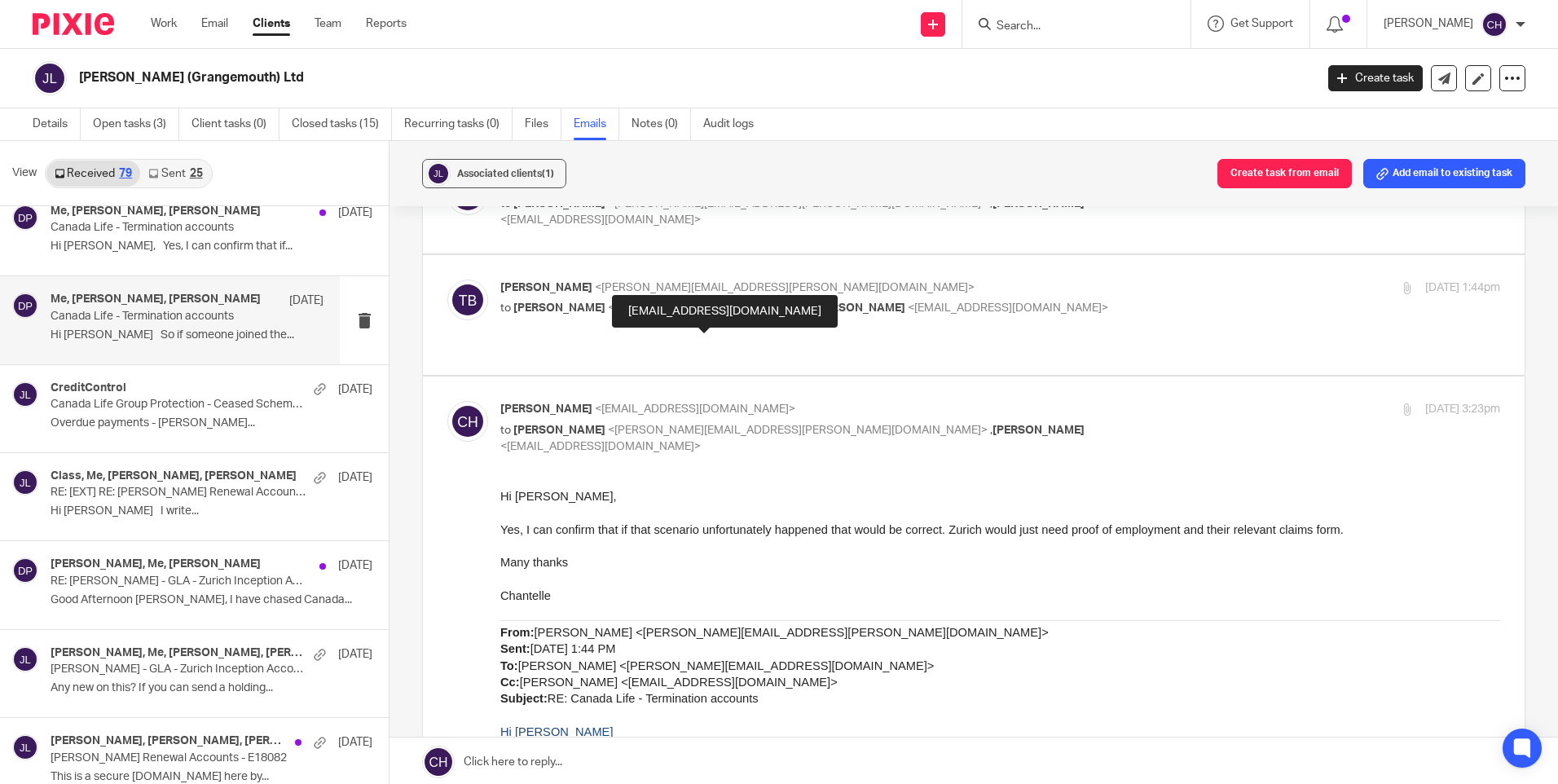
scroll to position [407, 0]
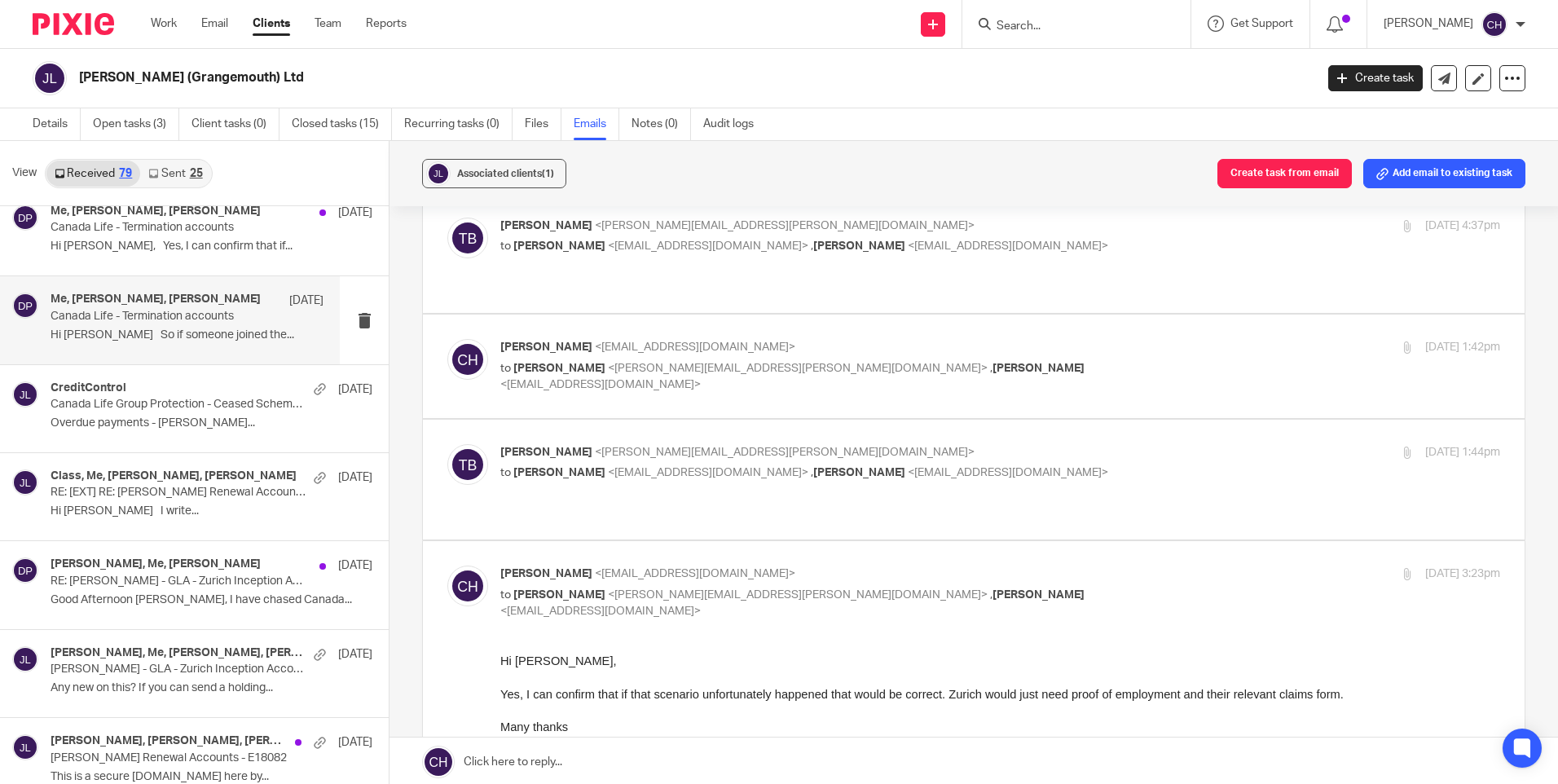
click at [77, 18] on img at bounding box center [73, 23] width 82 height 22
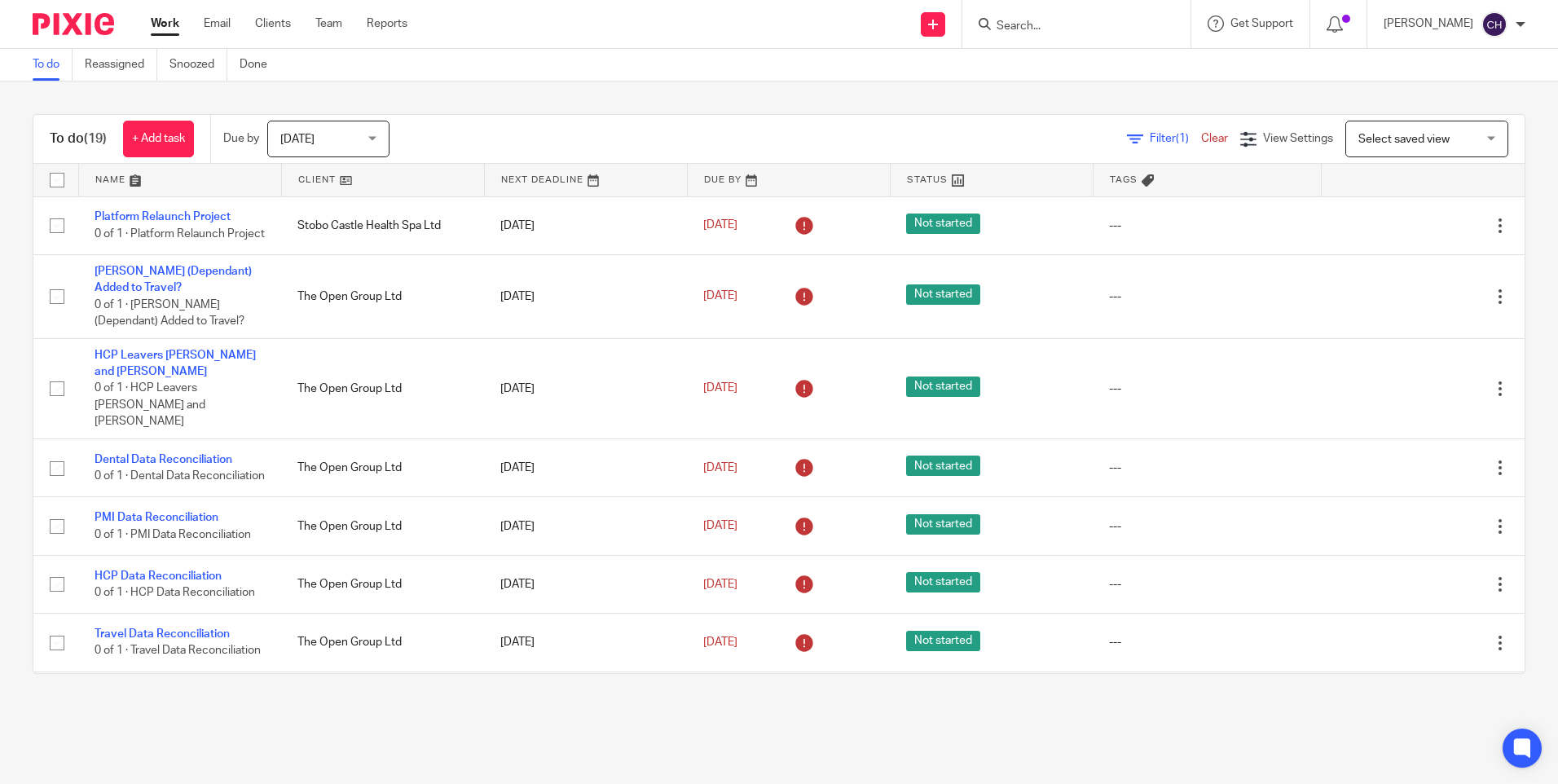
click at [1009, 24] on input "Search" at bounding box center [1068, 26] width 147 height 15
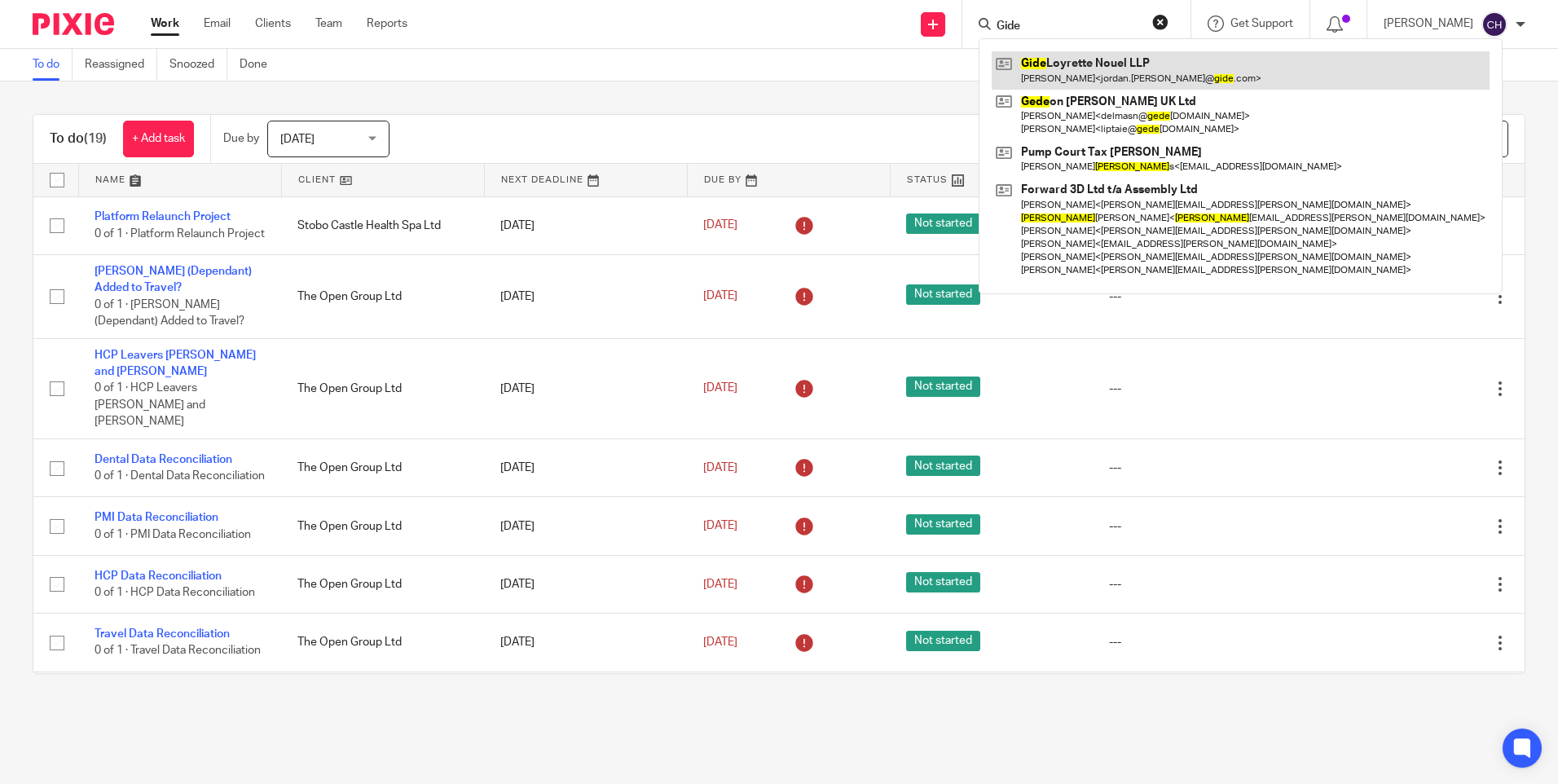
type input "Gide"
click at [1087, 66] on link at bounding box center [1240, 70] width 498 height 37
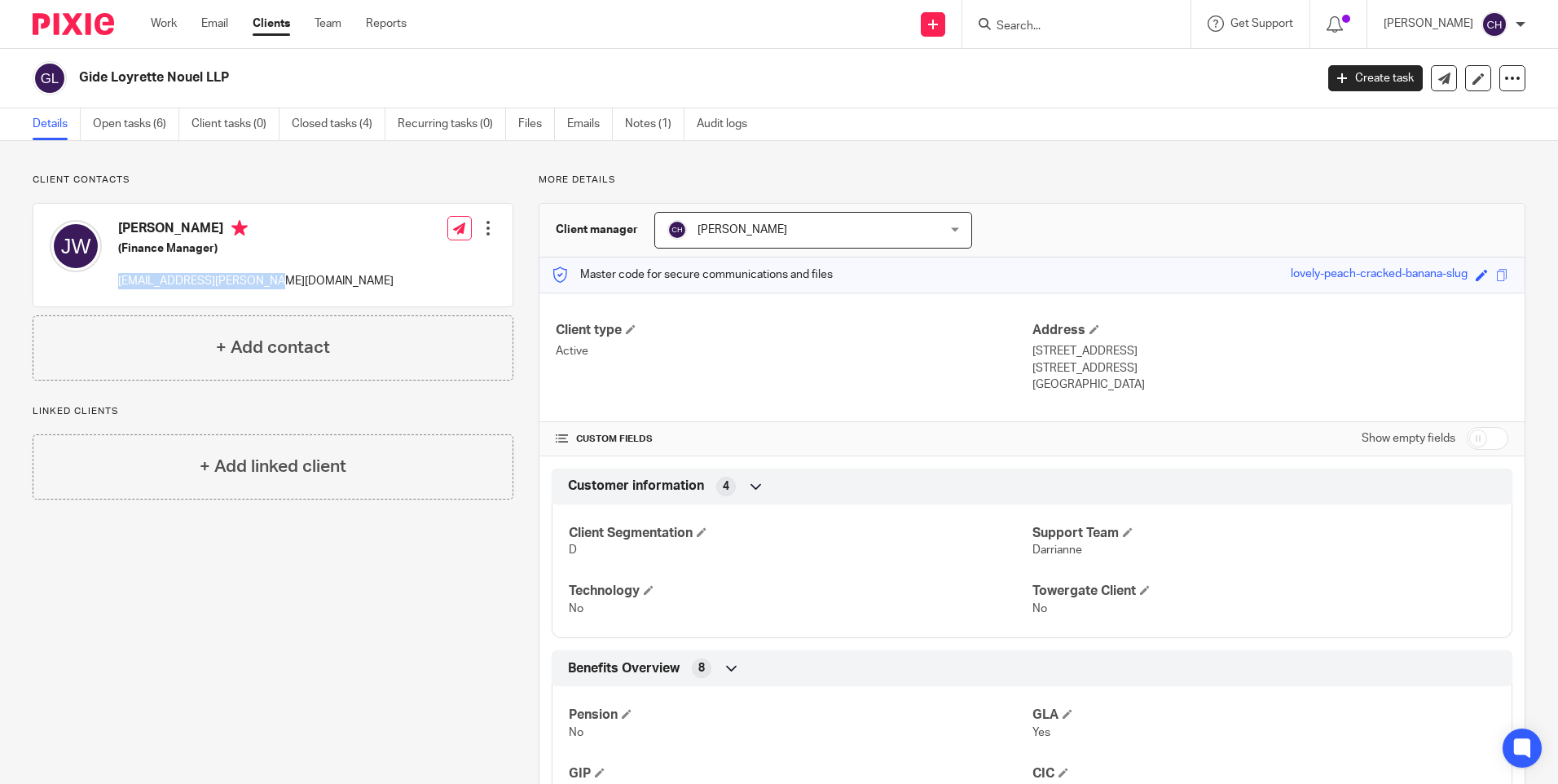
drag, startPoint x: 259, startPoint y: 281, endPoint x: 118, endPoint y: 285, distance: 141.1
click at [118, 285] on div "Jordan Whittaker (Finance Manager) jordan.whittaker@gide.com Edit contact Creat…" at bounding box center [273, 254] width 479 height 102
copy p "jordan.whittaker@gide.com"
click at [1025, 23] on input "Search" at bounding box center [1068, 26] width 147 height 15
click at [1033, 30] on input "salis" at bounding box center [1068, 26] width 147 height 15
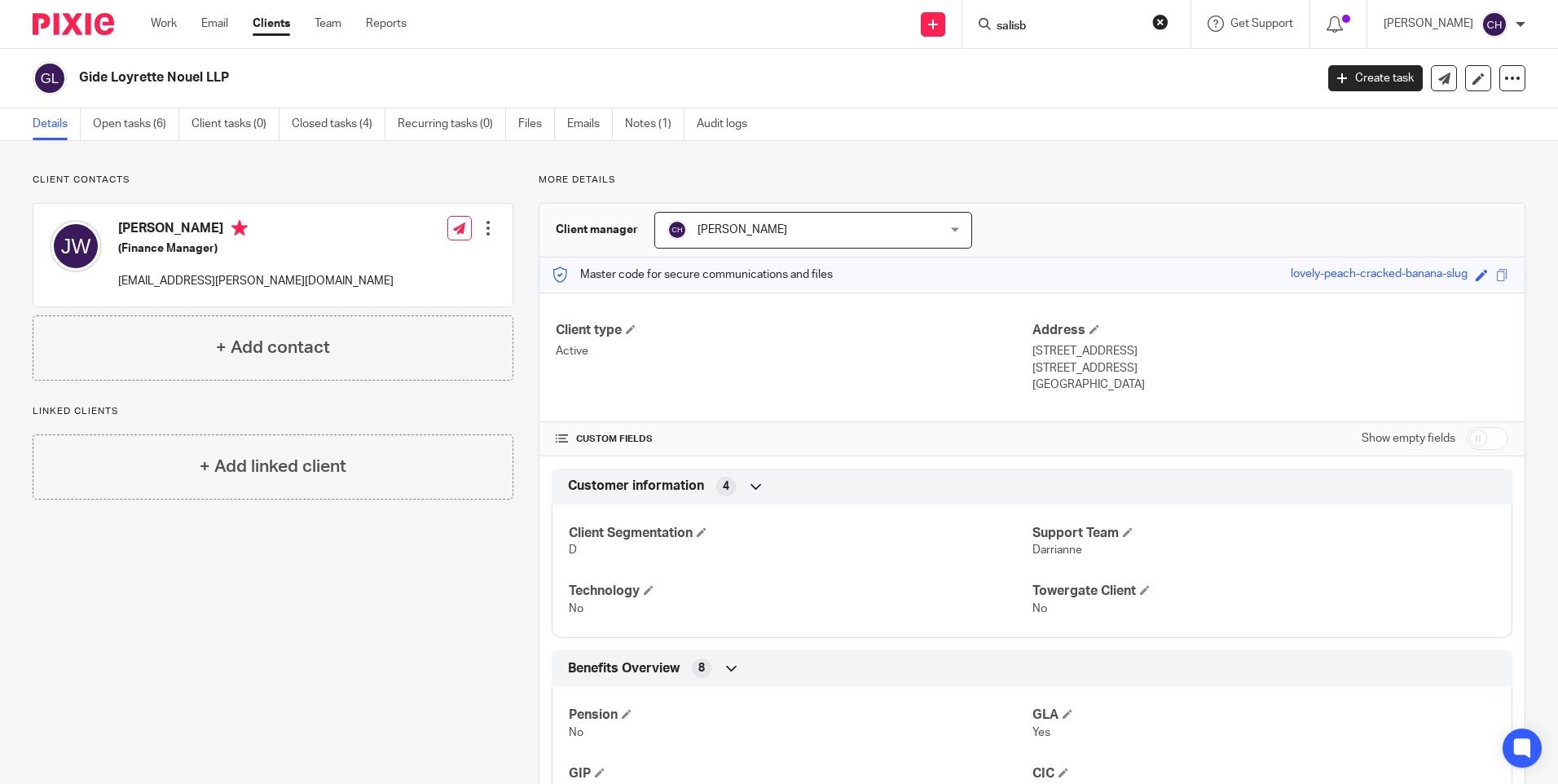
type input "salisb"
click button "submit" at bounding box center [0, 0] width 0 height 0
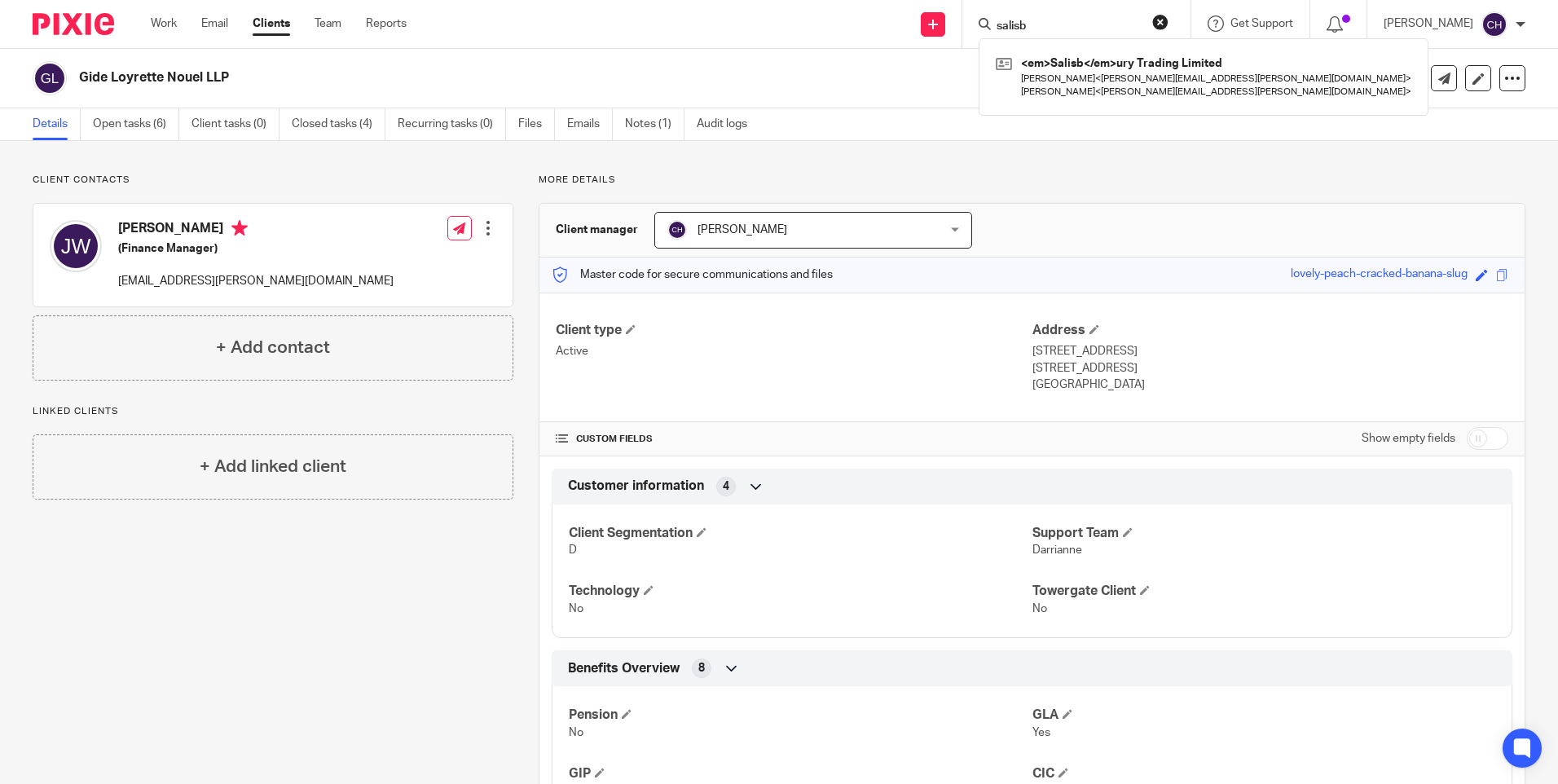
click at [1078, 31] on input "salisb" at bounding box center [1068, 26] width 147 height 15
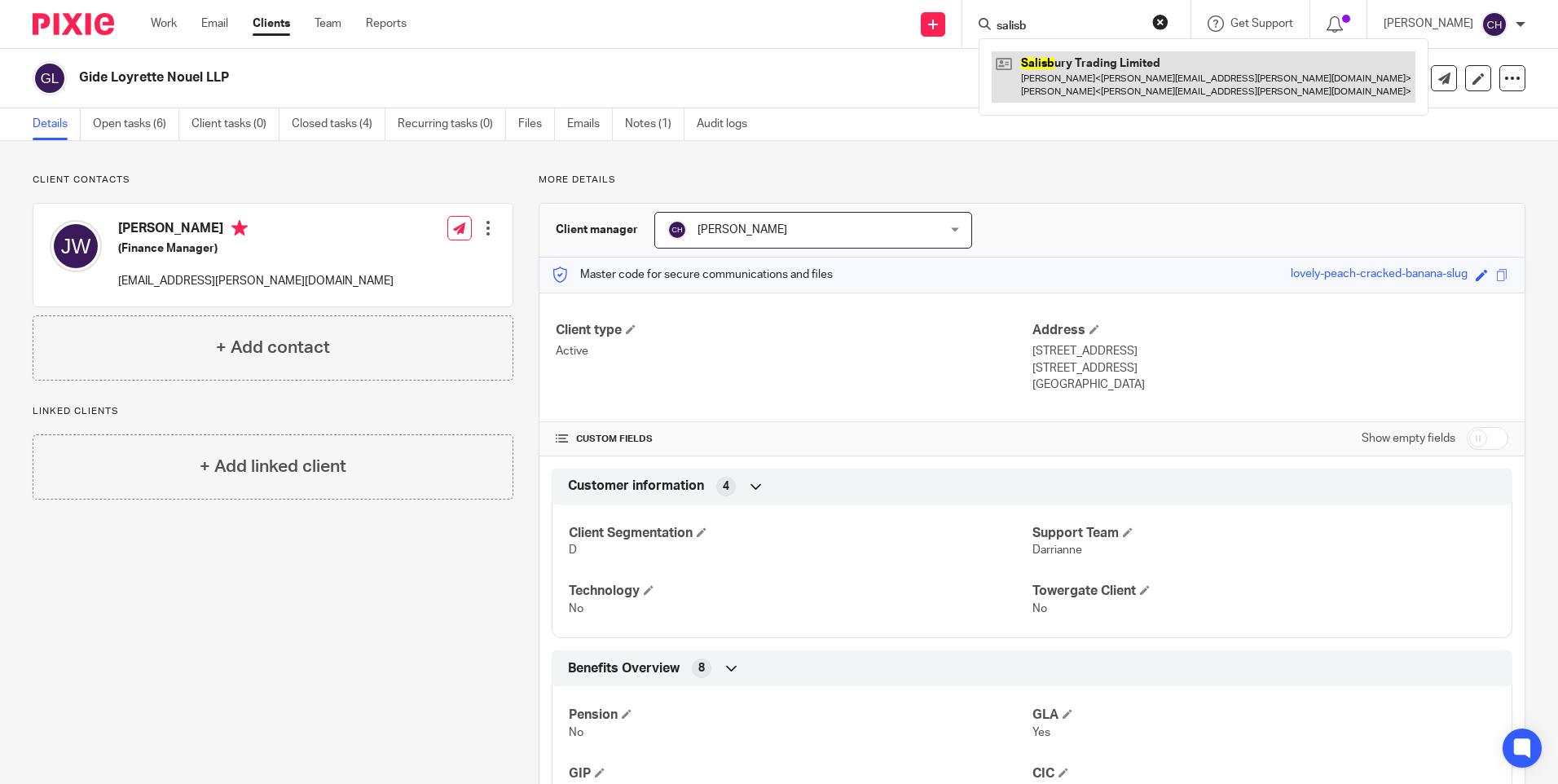
click at [1063, 82] on link at bounding box center [1203, 77] width 424 height 51
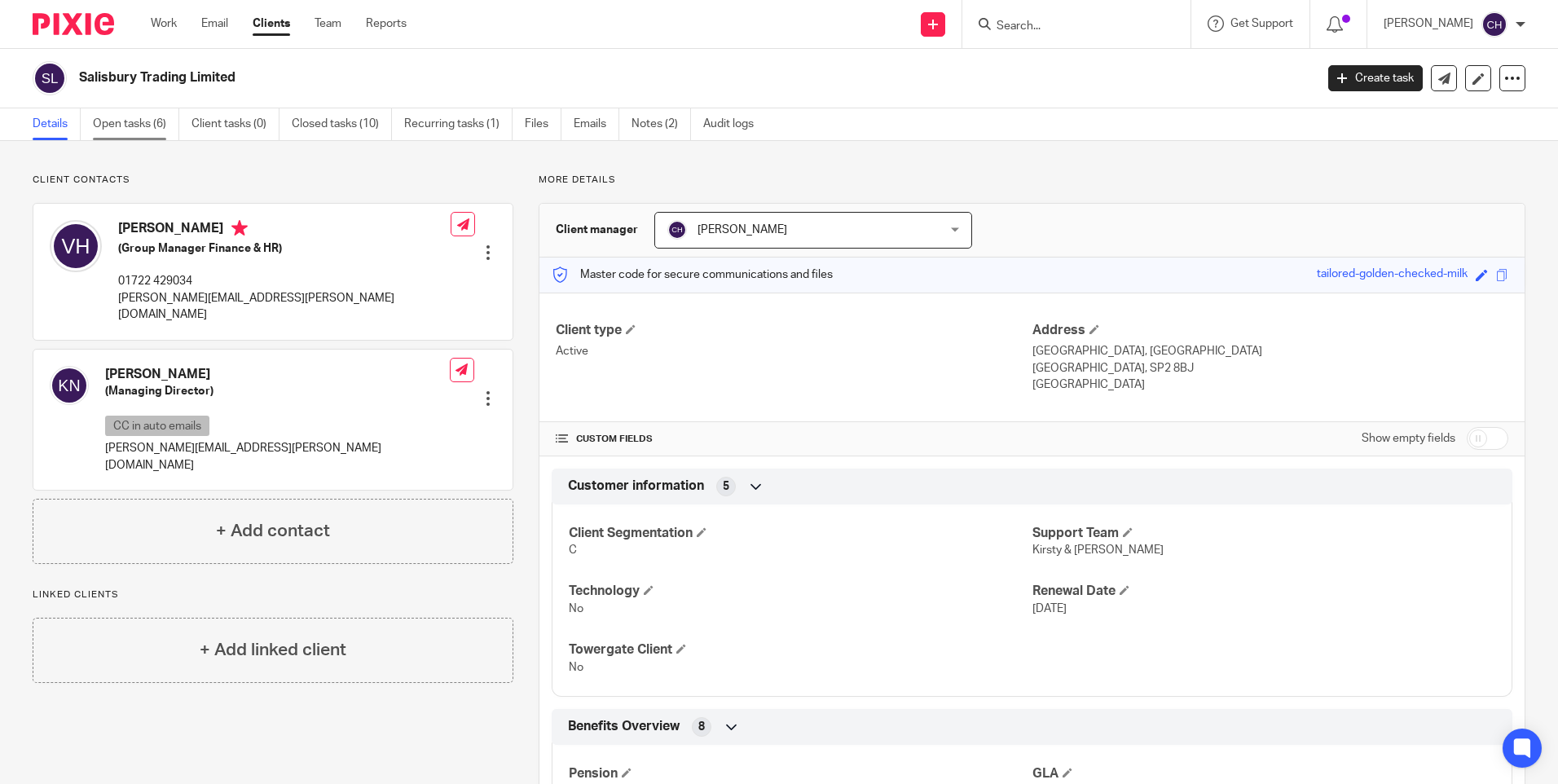
click at [120, 125] on link "Open tasks (6)" at bounding box center [135, 124] width 87 height 32
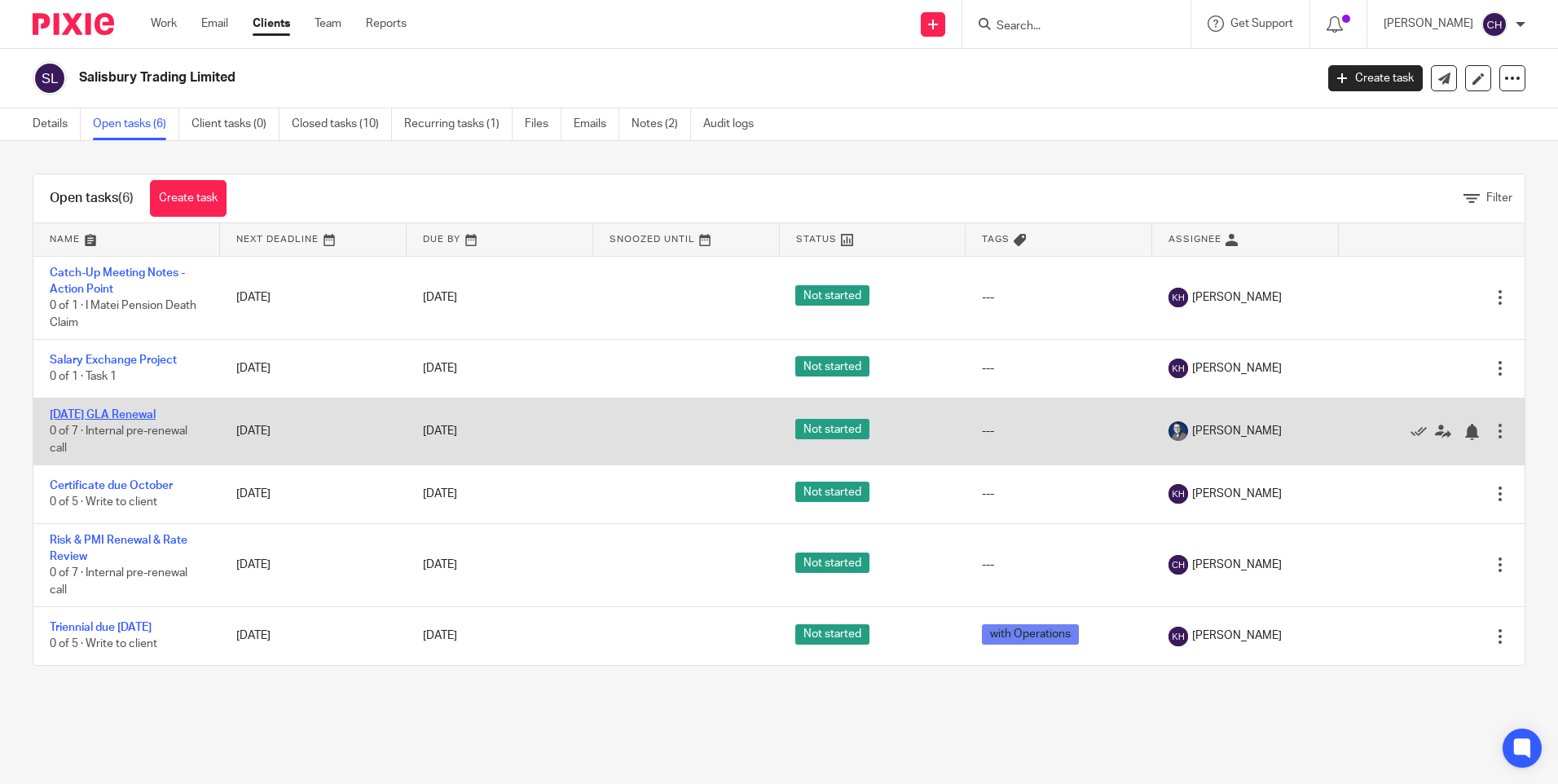
click at [118, 411] on link "1/11/25 GLA Renewal" at bounding box center [102, 415] width 106 height 12
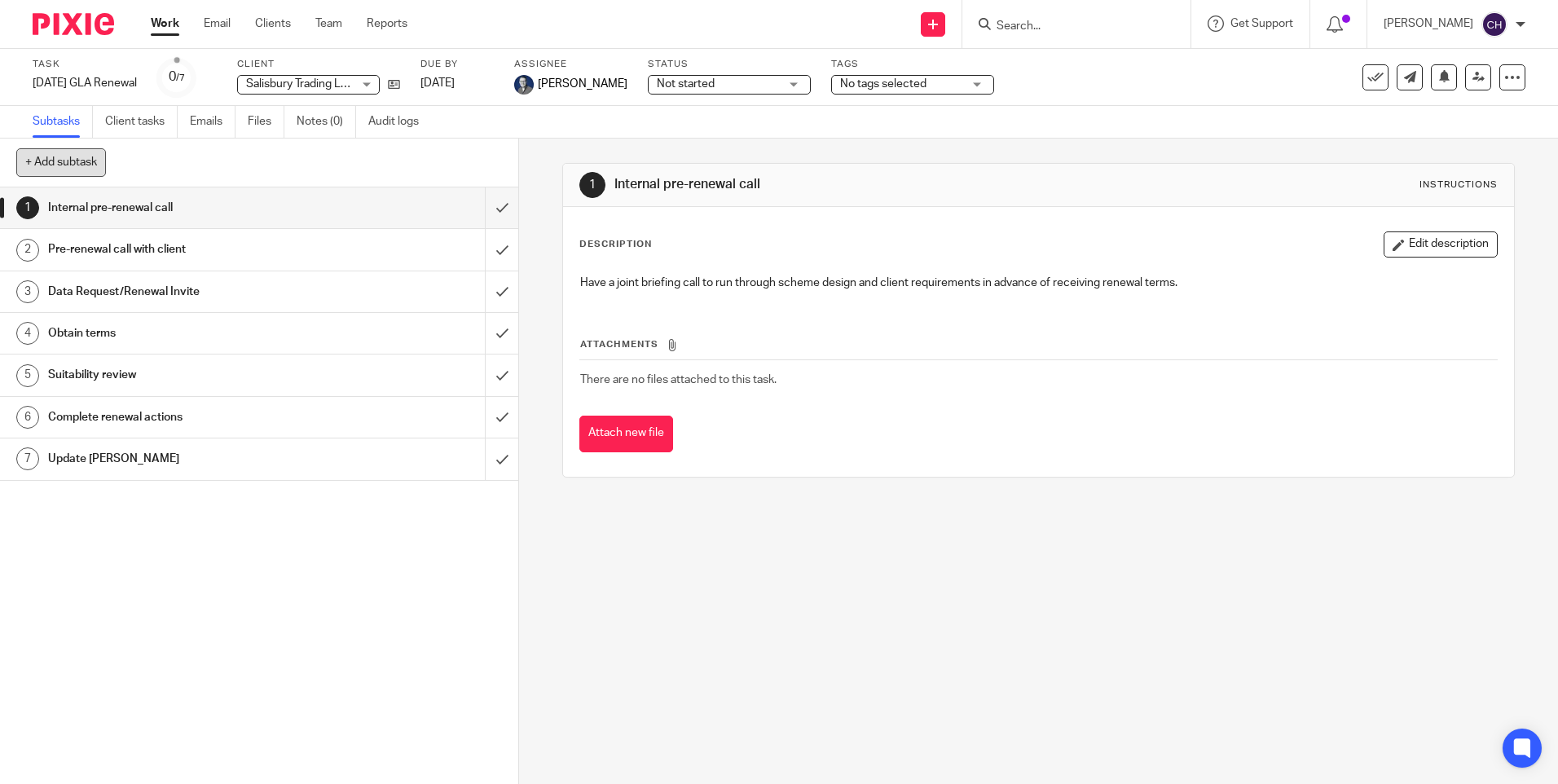
click at [83, 165] on button "+ Add subtask" at bounding box center [61, 162] width 90 height 27
type input "NOTES"
click at [474, 166] on p "+ Add" at bounding box center [478, 163] width 48 height 27
click at [142, 515] on link "8 NOTES" at bounding box center [243, 502] width 485 height 41
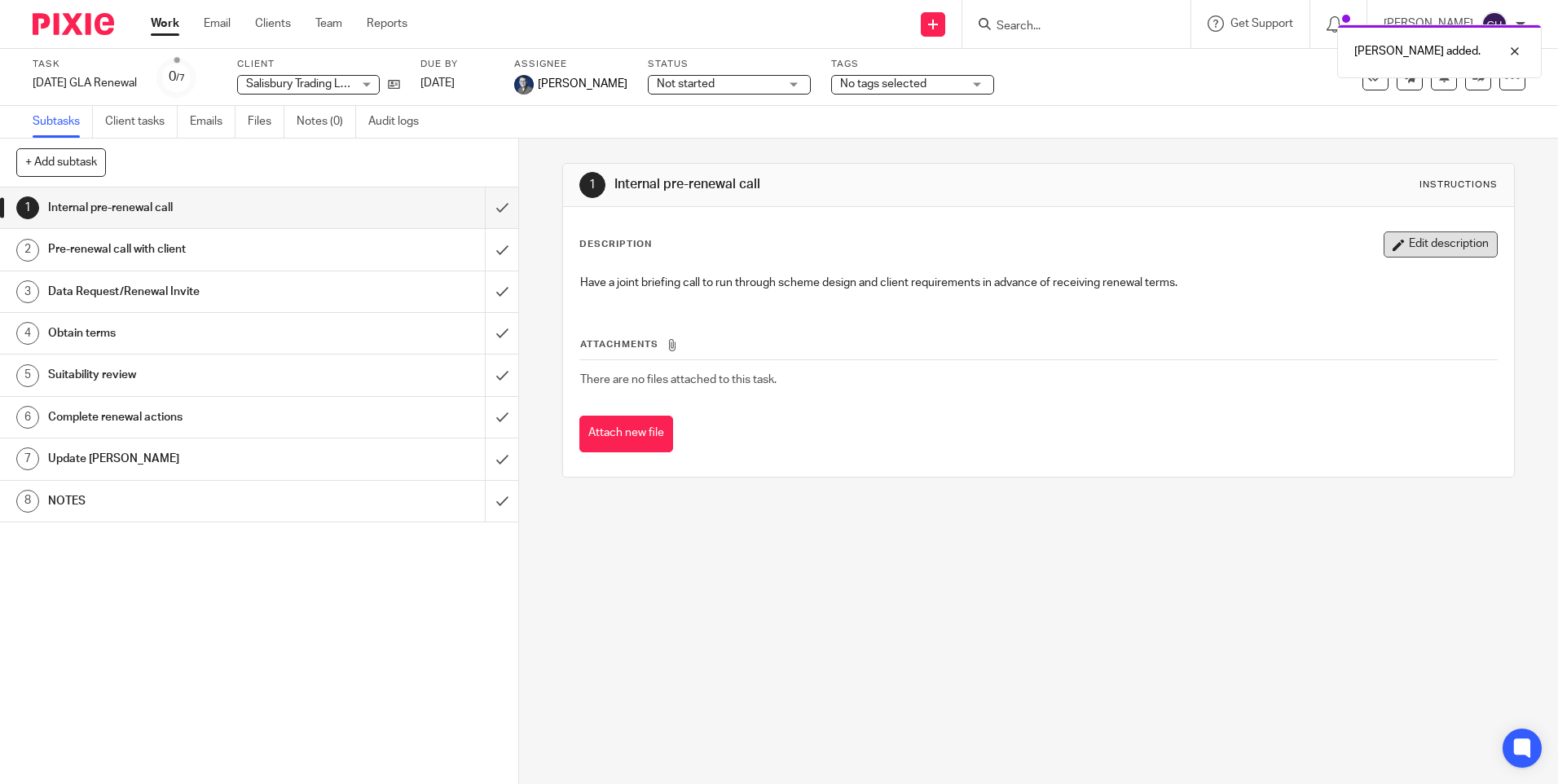
click at [1423, 237] on button "Edit description" at bounding box center [1440, 244] width 114 height 26
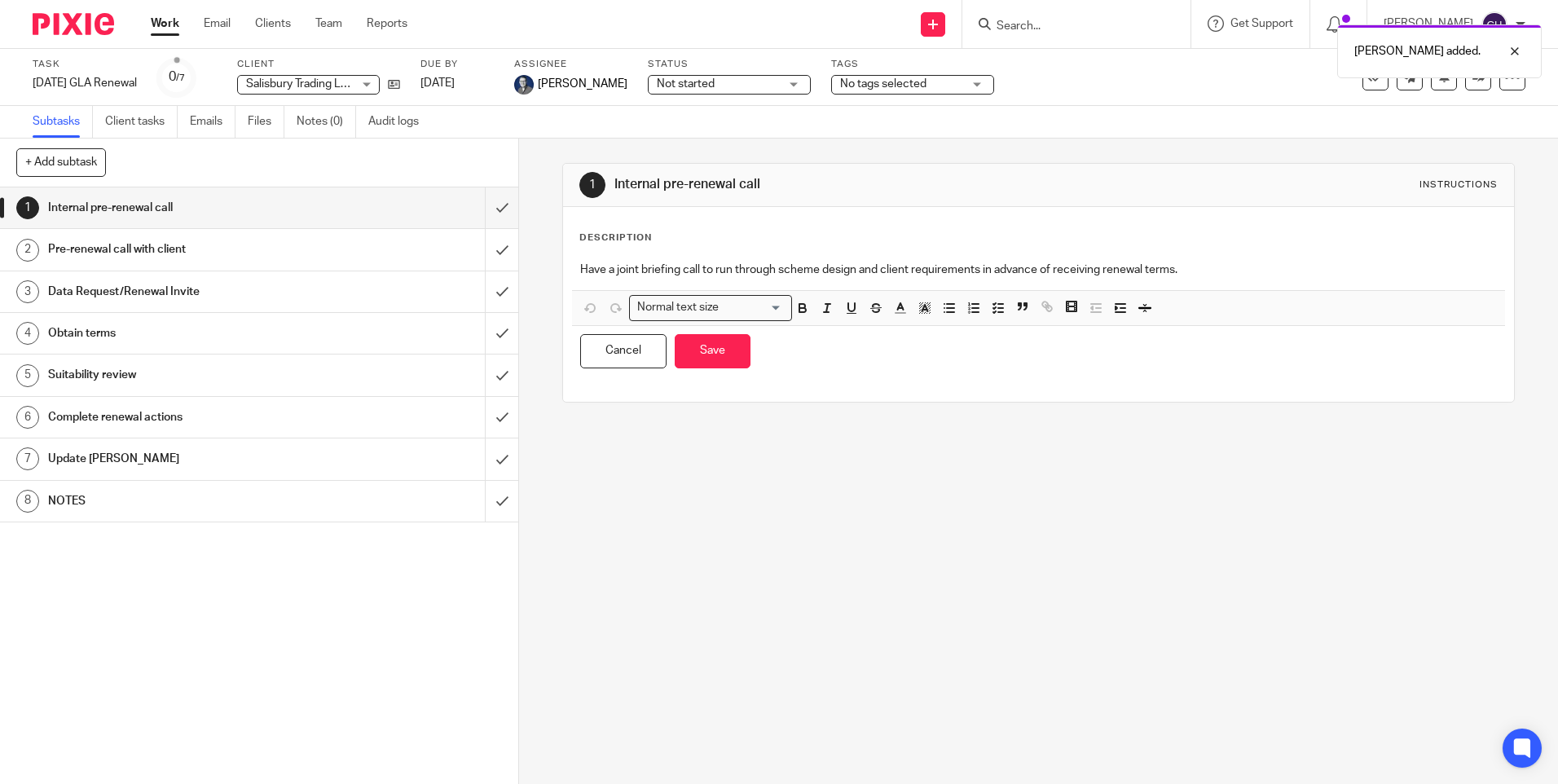
click at [99, 501] on h1 "NOTES" at bounding box center [188, 501] width 281 height 24
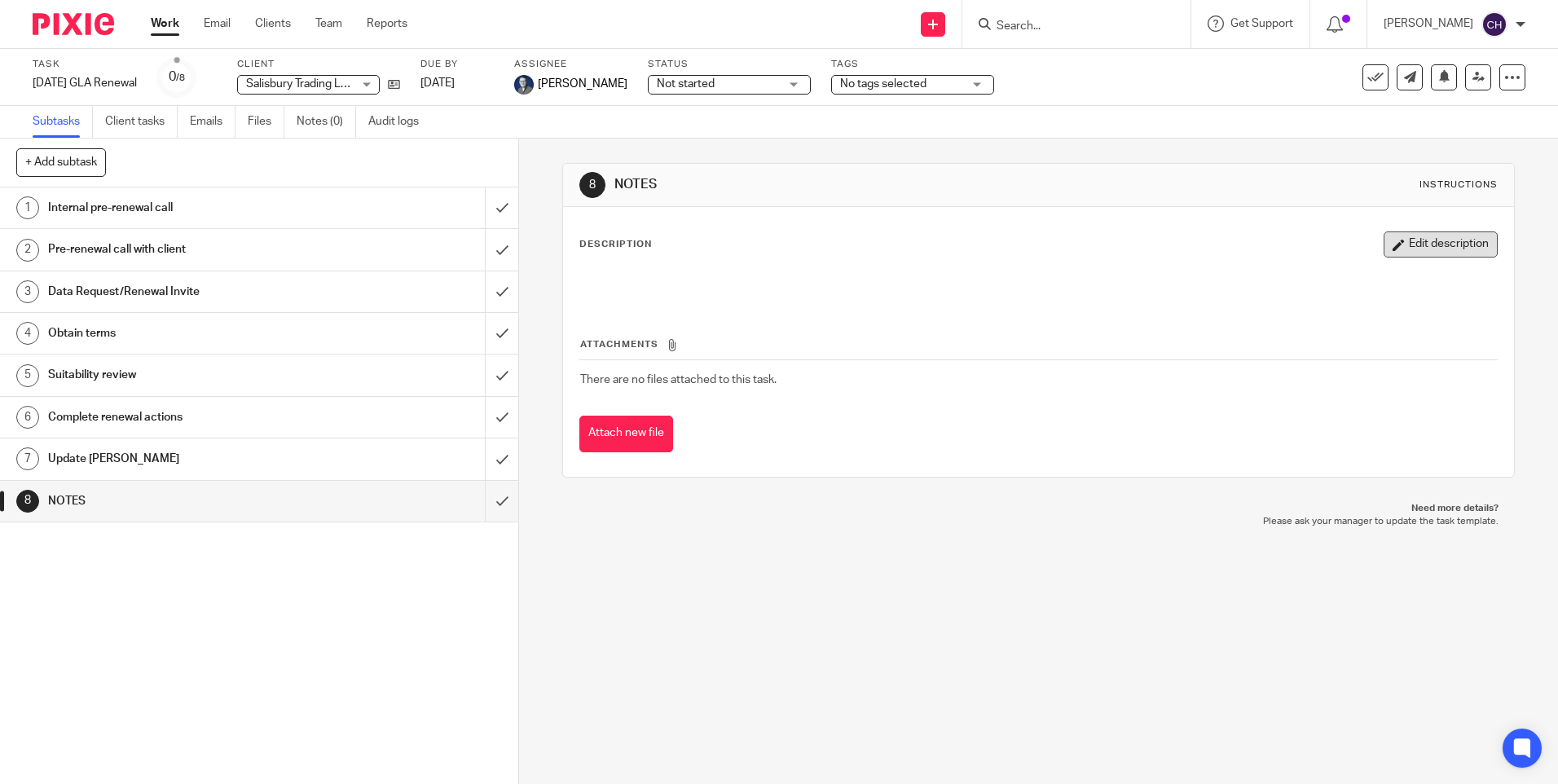
click at [1429, 237] on button "Edit description" at bounding box center [1440, 244] width 114 height 26
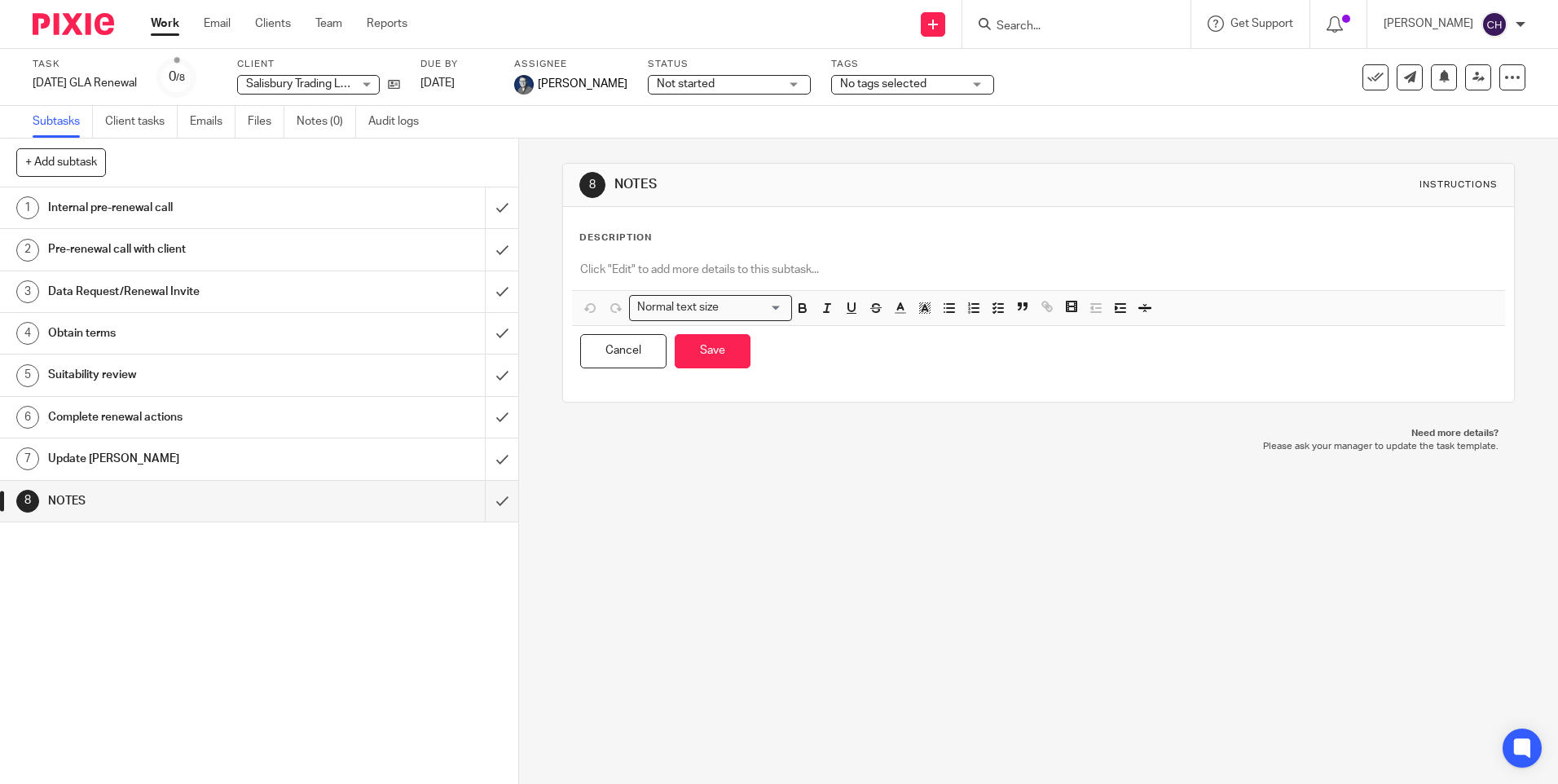
click at [637, 268] on p at bounding box center [1039, 269] width 916 height 17
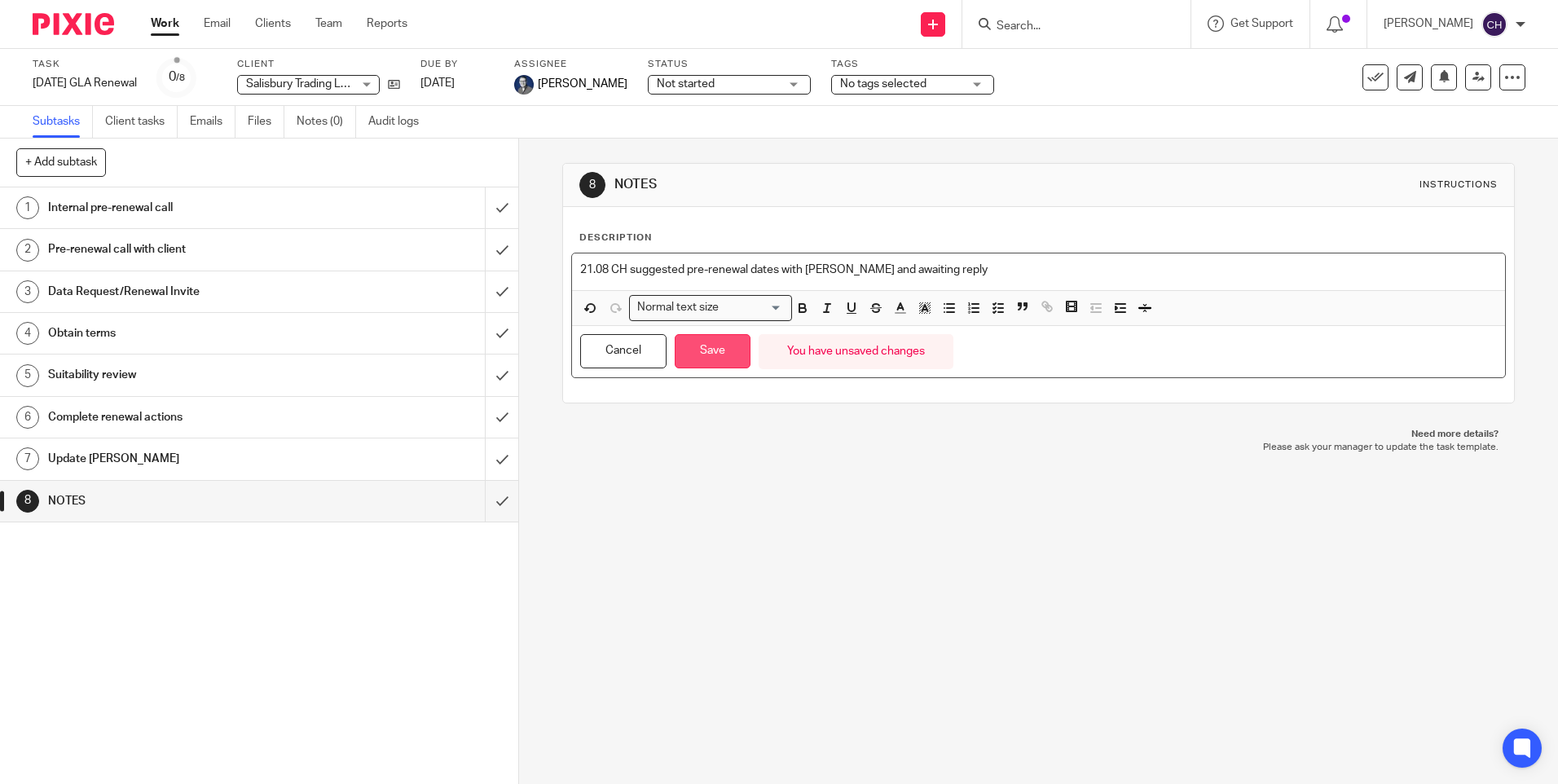
click at [710, 352] on button "Save" at bounding box center [713, 352] width 76 height 35
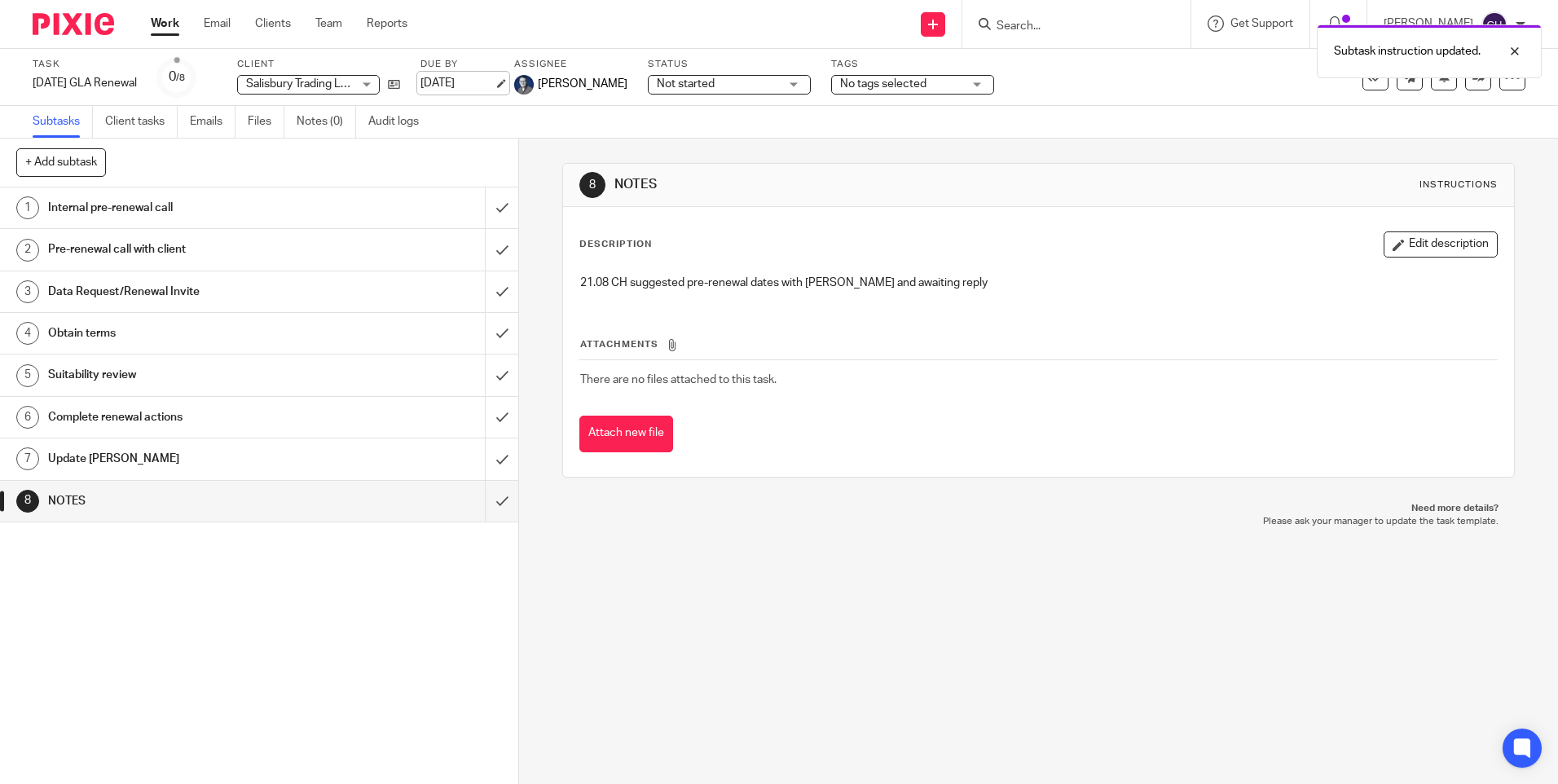
click at [468, 80] on link "[DATE]" at bounding box center [457, 84] width 73 height 18
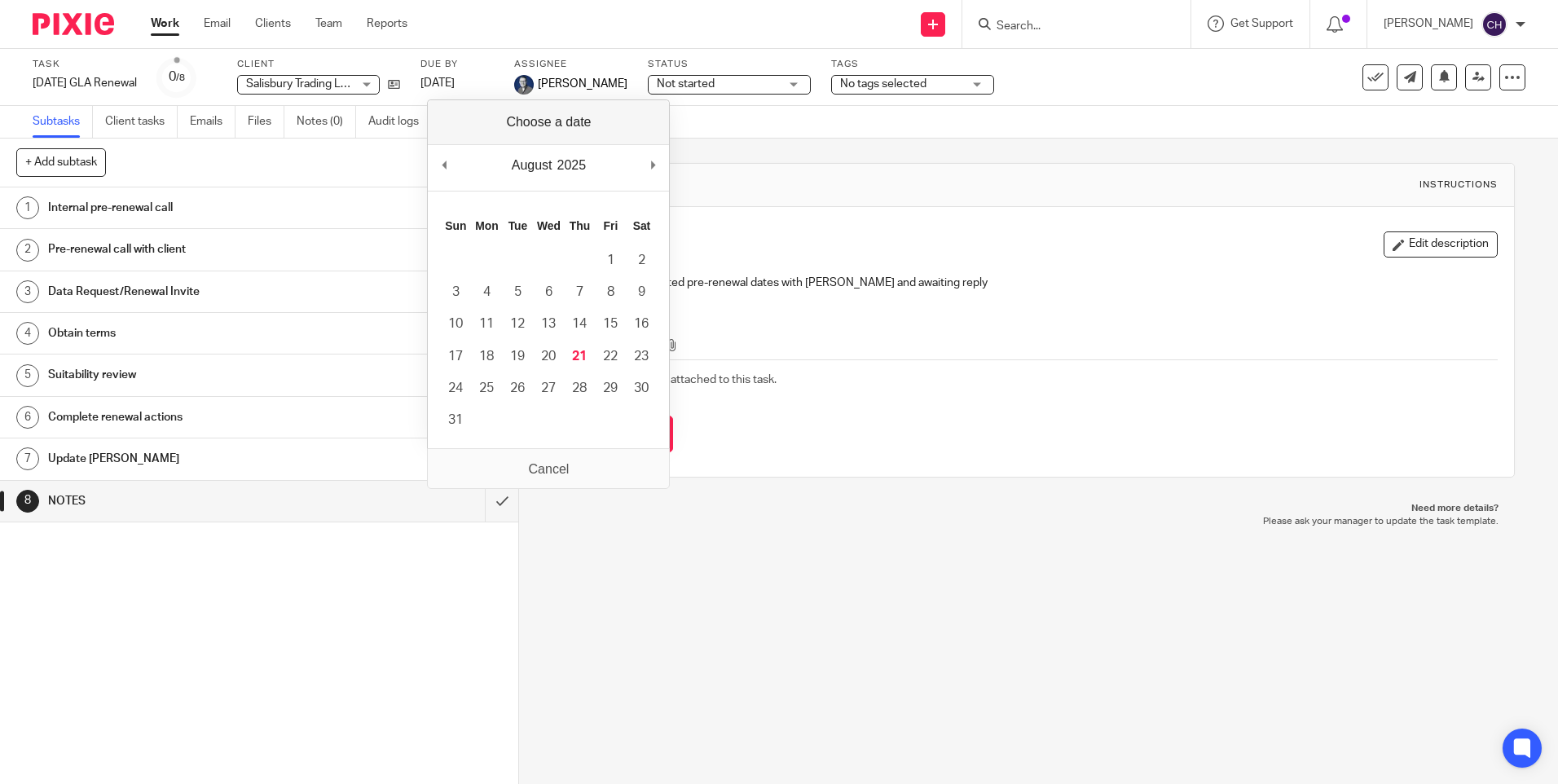
click at [857, 306] on div "Attachments There are no files attached to this task. Attach new file" at bounding box center [1039, 378] width 918 height 148
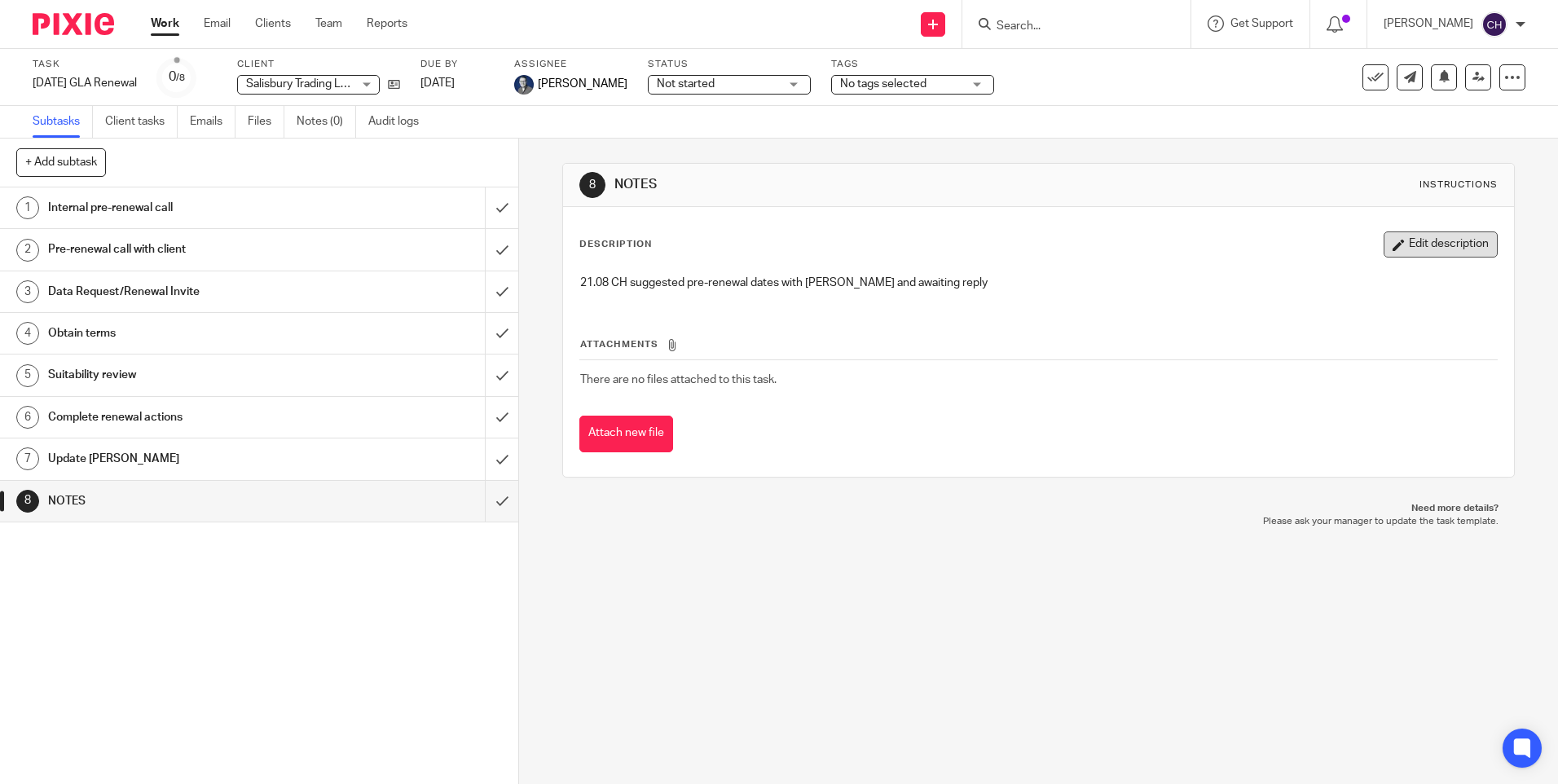
click at [1397, 245] on button "Edit description" at bounding box center [1440, 244] width 114 height 26
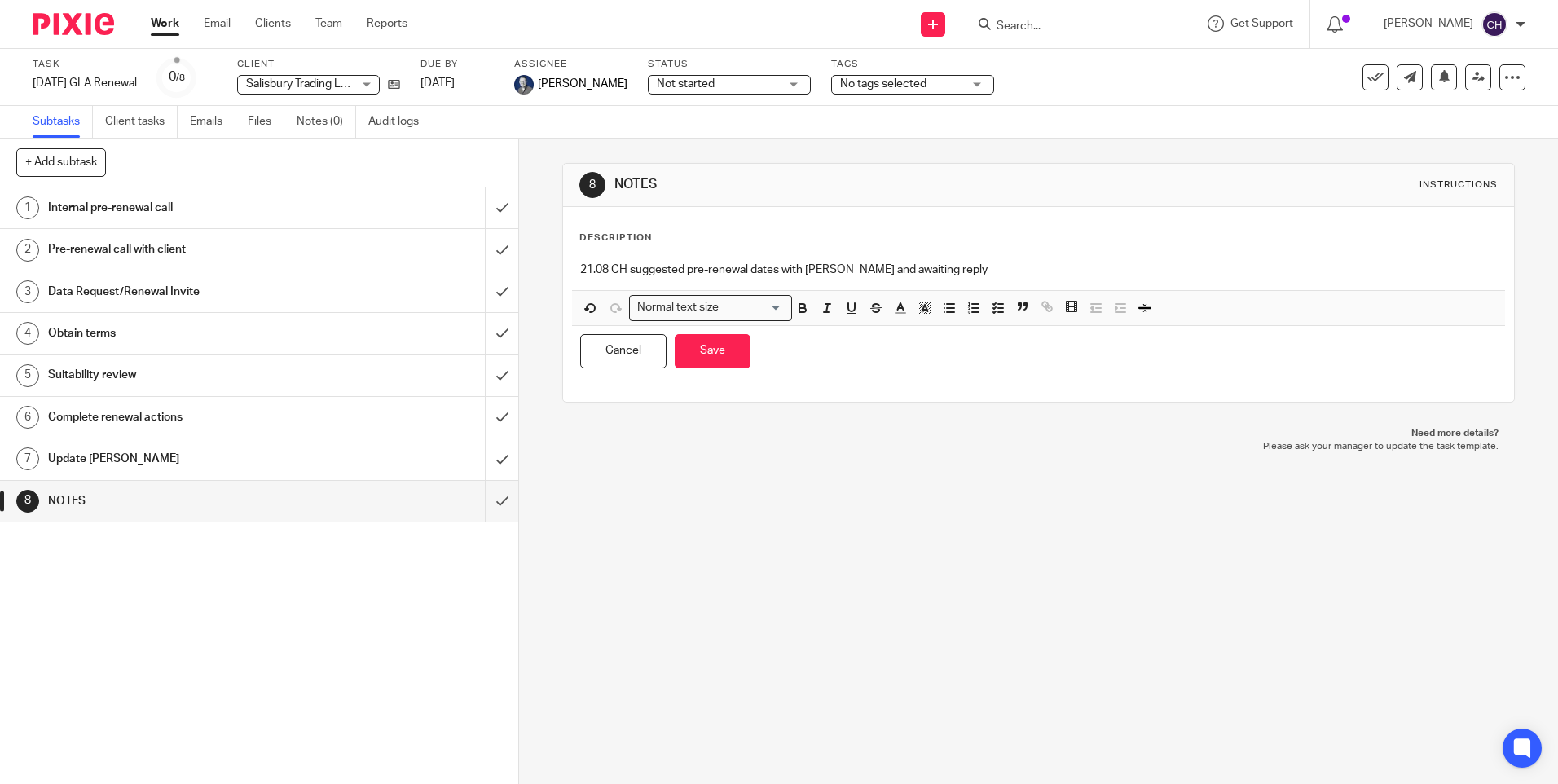
click at [952, 267] on p "21.08 CH suggested pre-renewal dates with Vicki and awaiting reply" at bounding box center [1039, 269] width 916 height 17
click at [930, 269] on p "21.08 CH suggested pre-renewal dates with Vicki and awaiting reply. ince receiv…" at bounding box center [1039, 269] width 916 height 17
click at [706, 352] on button "Save" at bounding box center [713, 352] width 76 height 35
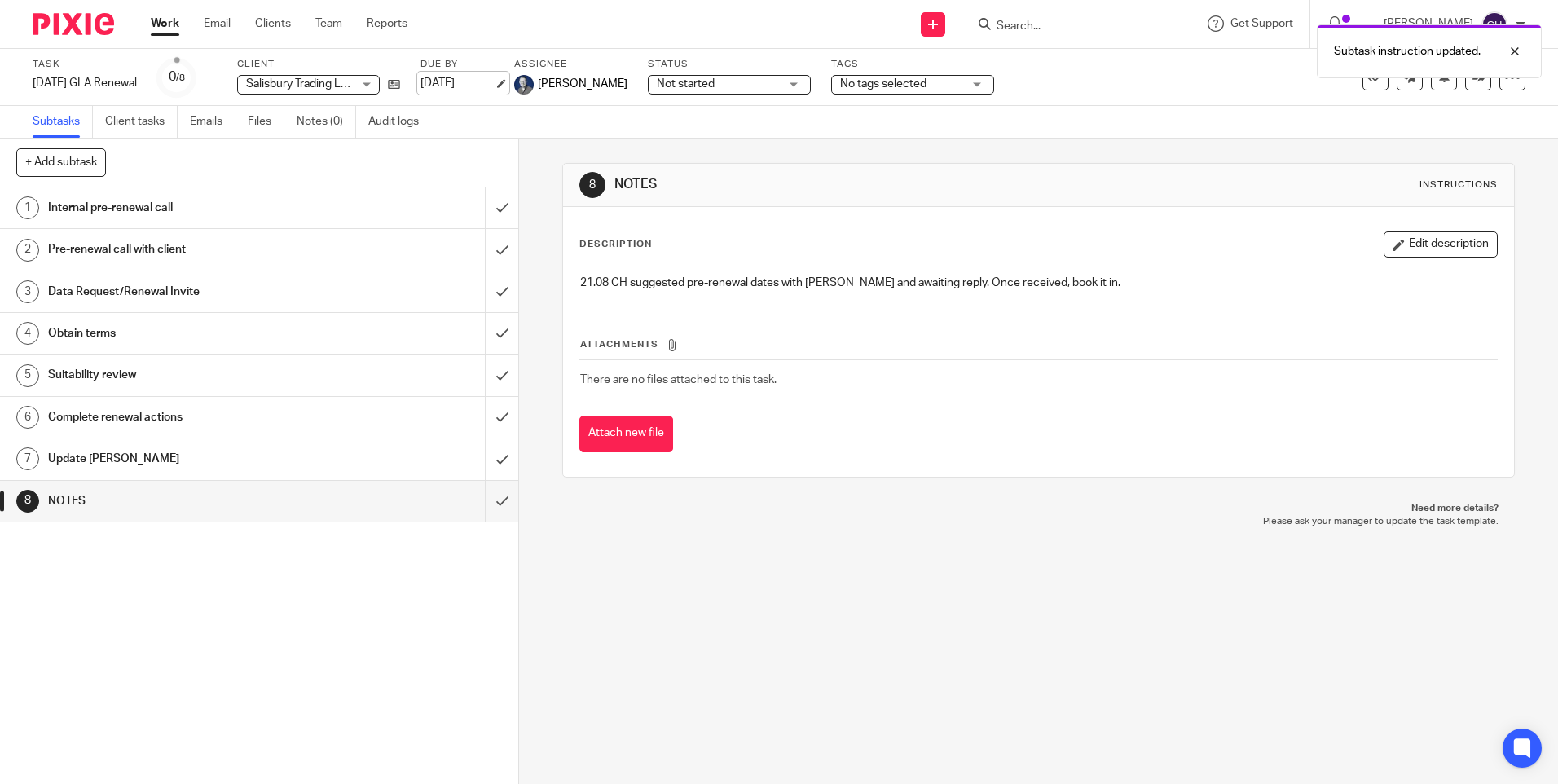
click at [478, 77] on link "5 Sep 2025" at bounding box center [457, 84] width 73 height 18
click at [92, 26] on img at bounding box center [73, 23] width 82 height 22
